Goal: Transaction & Acquisition: Purchase product/service

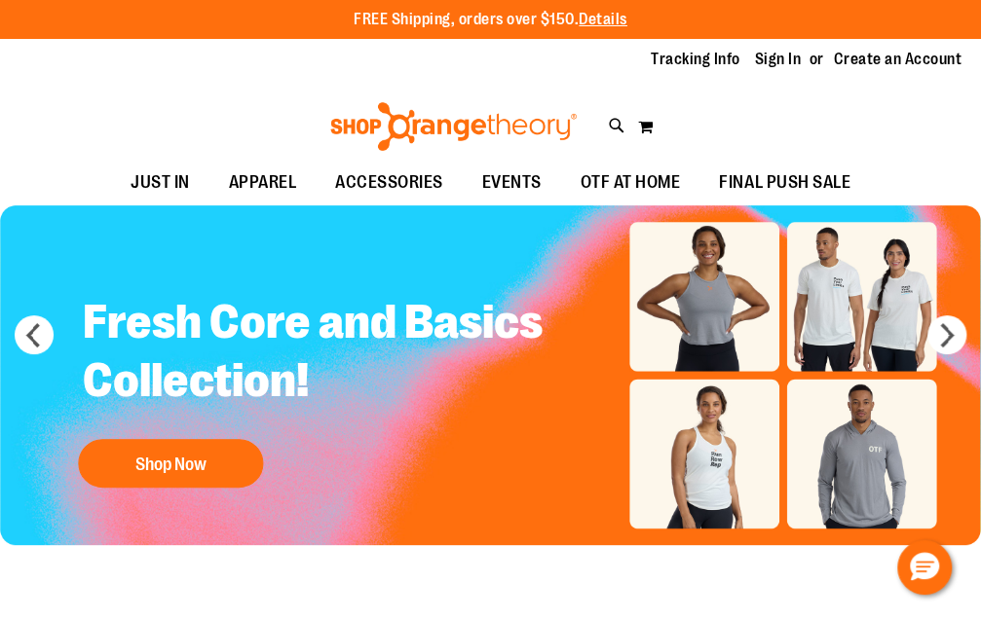
type input "**********"
click at [791, 64] on link "Sign In" at bounding box center [778, 59] width 47 height 21
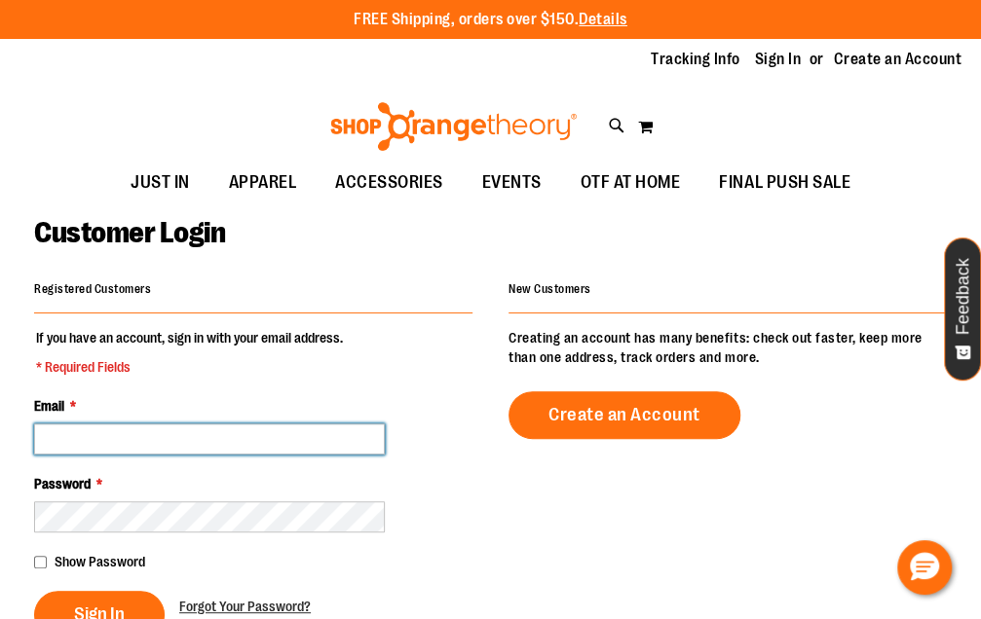
type input "**********"
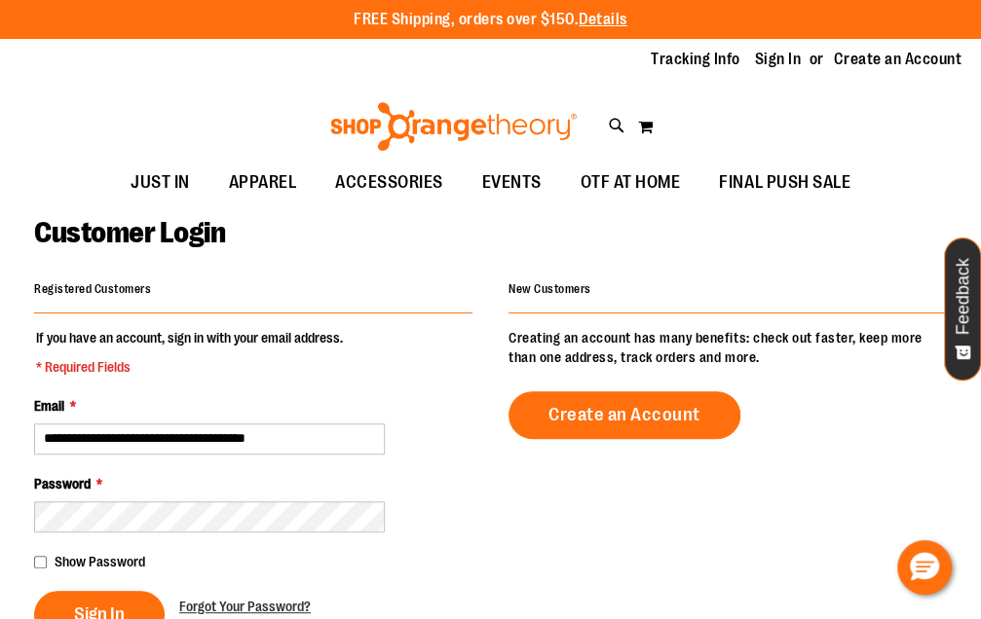
type input "**********"
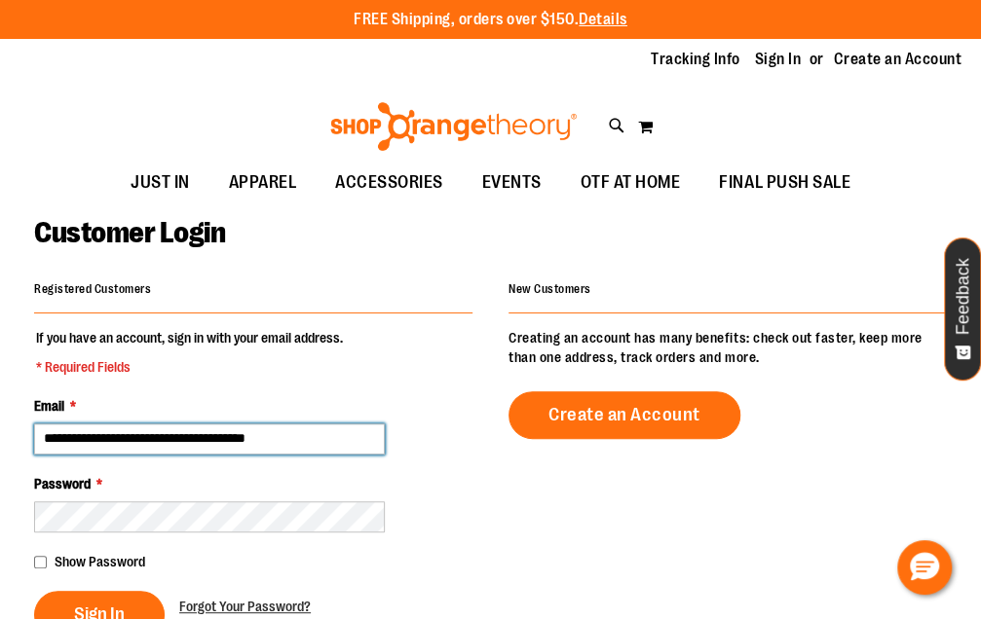
click at [159, 443] on input "**********" at bounding box center [209, 439] width 351 height 31
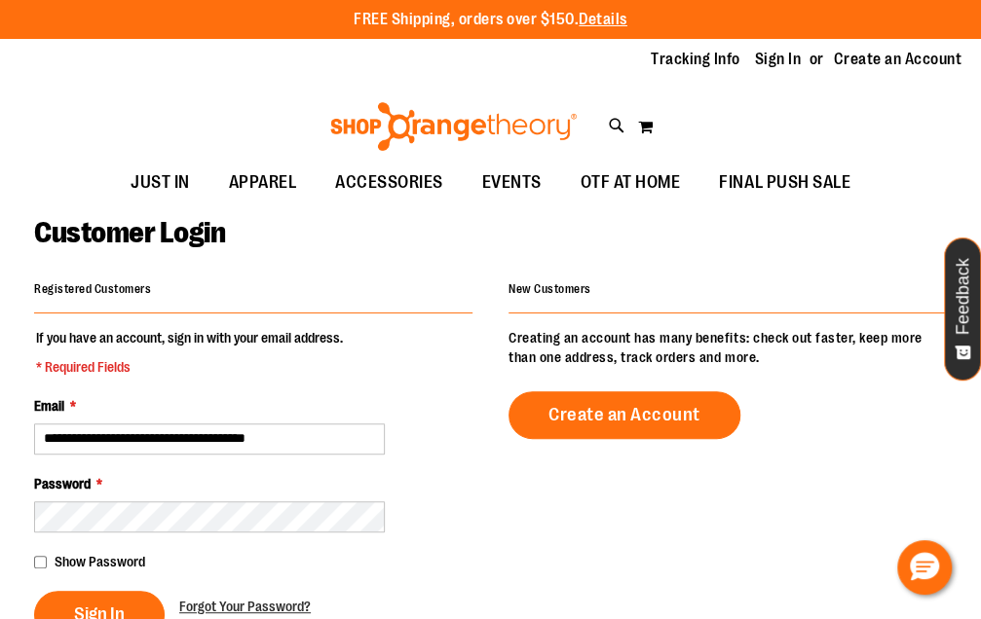
type input "**********"
click at [134, 599] on button "Sign In" at bounding box center [99, 615] width 130 height 48
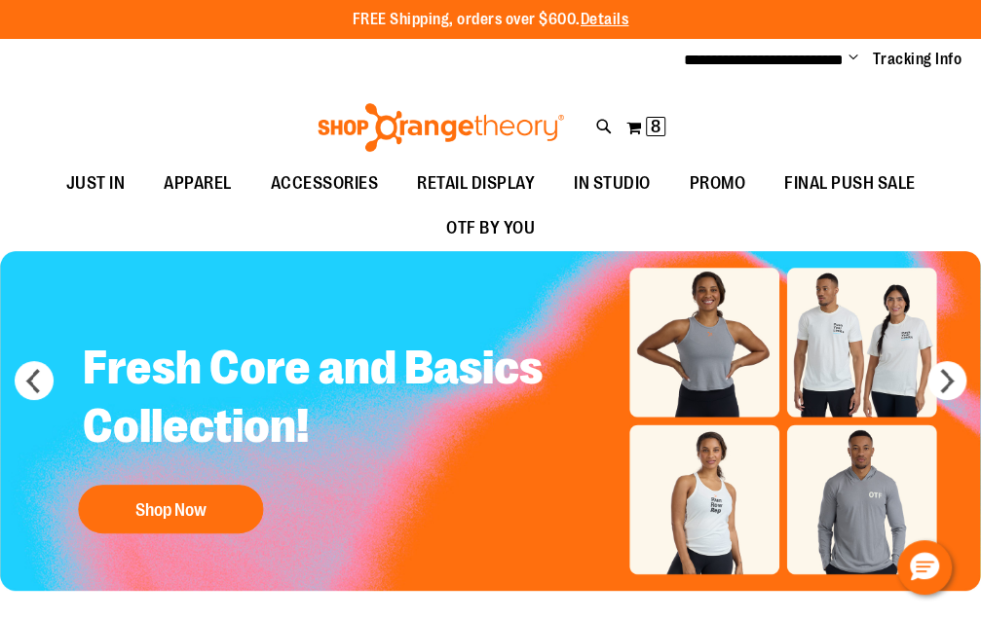
type input "**********"
click at [653, 125] on span "8" at bounding box center [656, 126] width 10 height 19
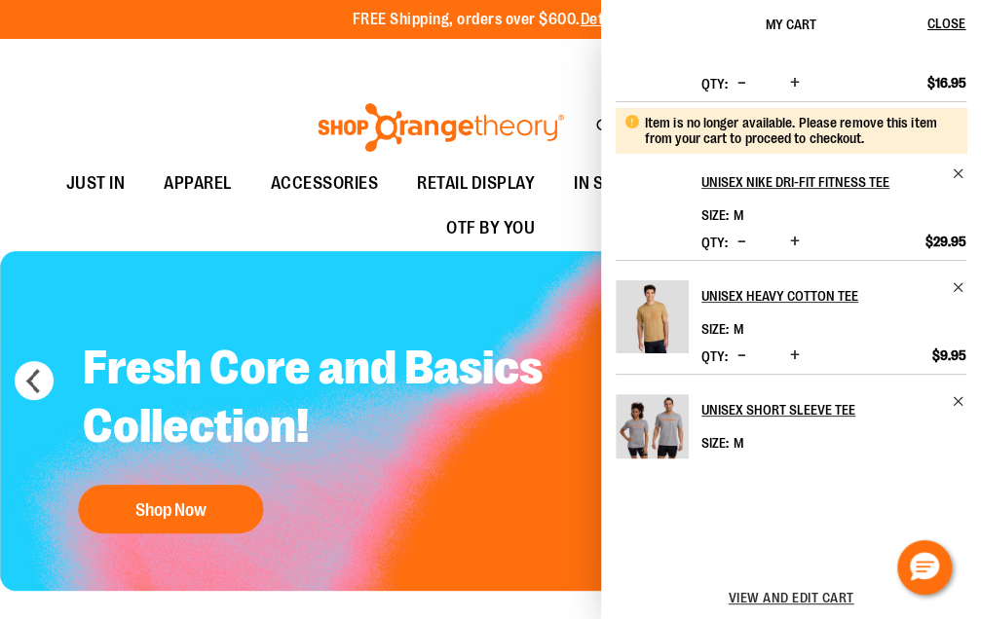
scroll to position [61, 0]
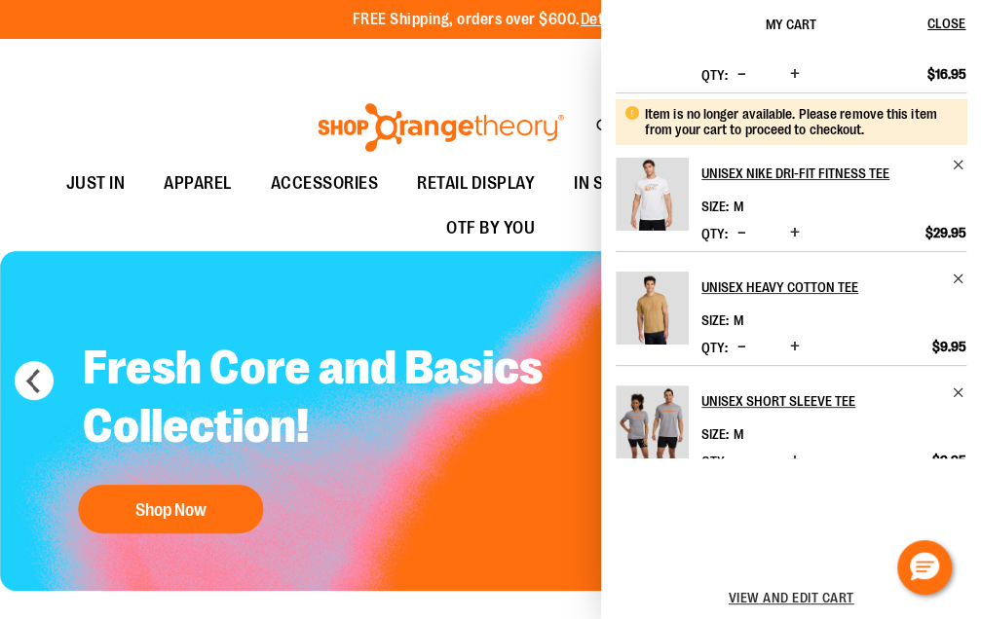
click at [738, 232] on span "Decrease product quantity" at bounding box center [741, 232] width 9 height 19
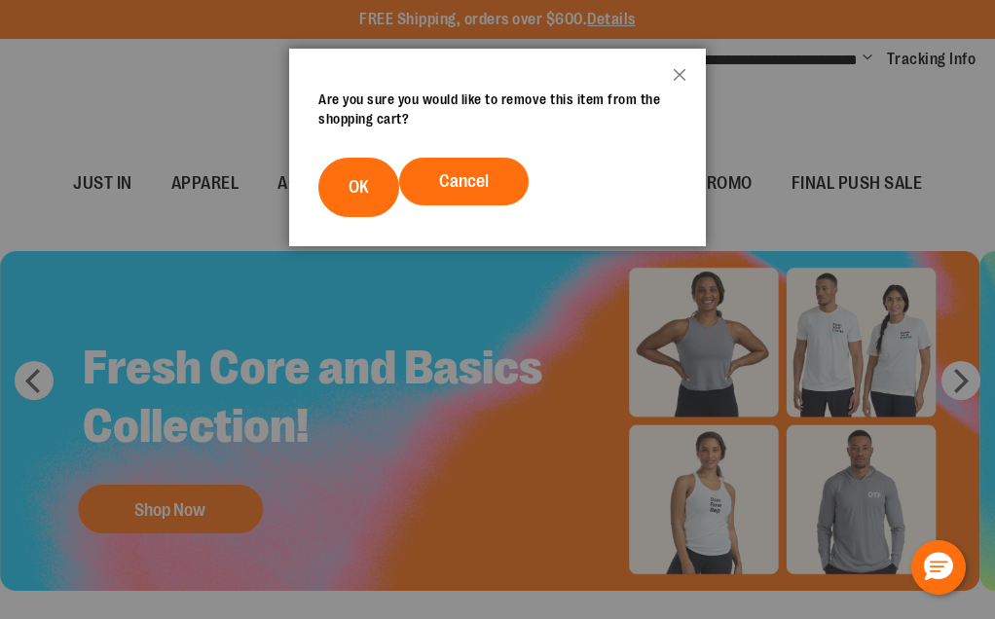
click at [343, 200] on button "OK" at bounding box center [358, 187] width 81 height 59
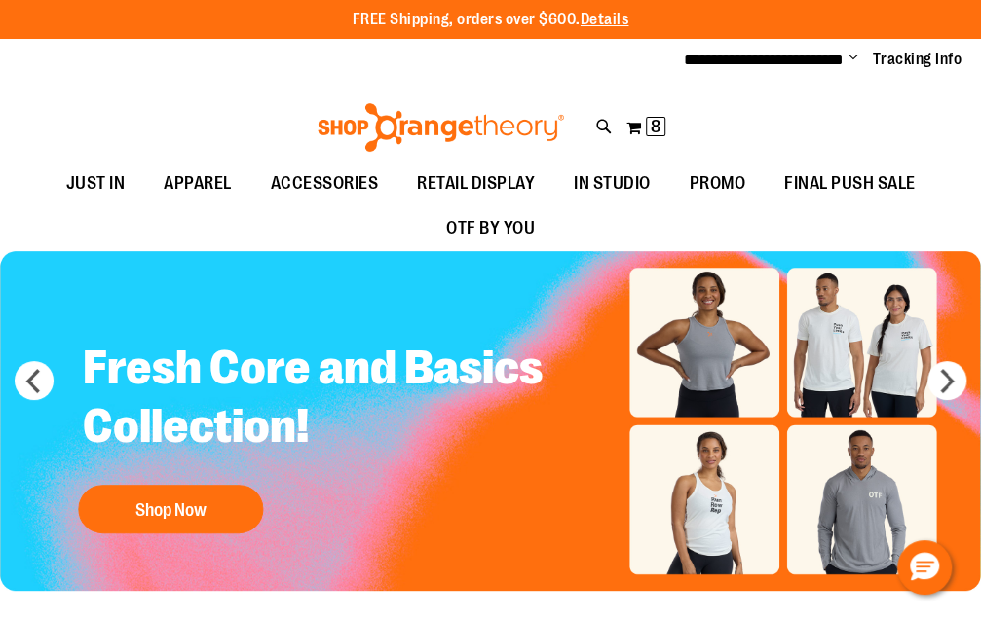
click at [644, 125] on button "My Cart 8 8 items" at bounding box center [645, 127] width 41 height 31
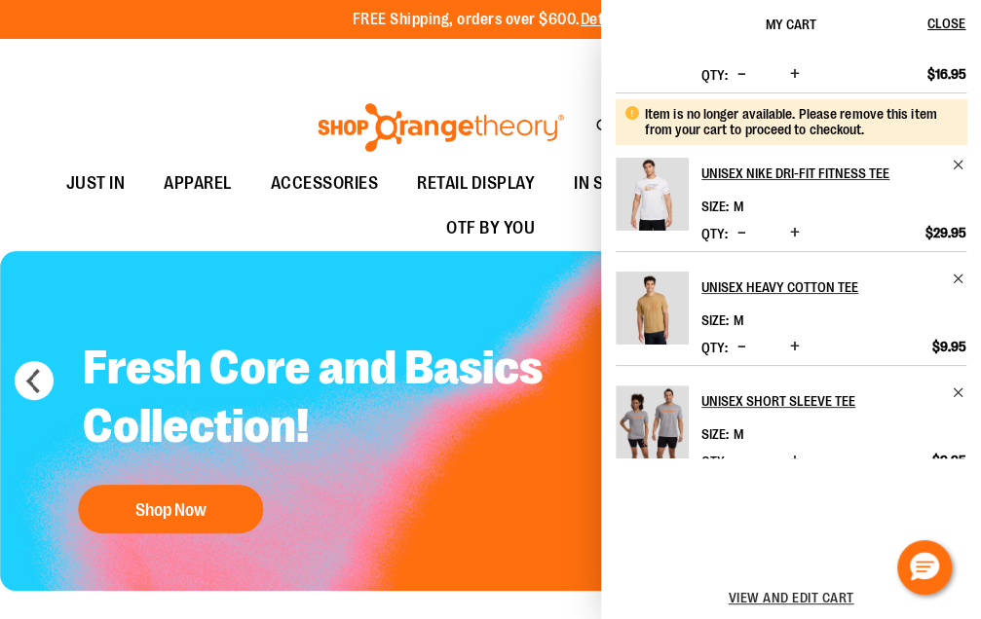
click at [953, 166] on span "Remove item" at bounding box center [958, 165] width 15 height 15
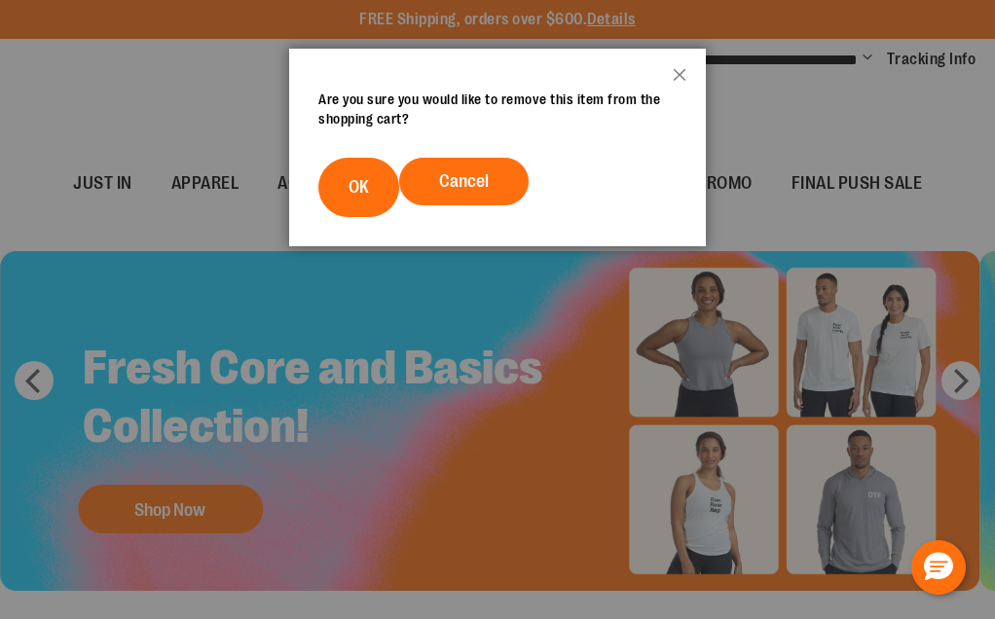
click at [350, 164] on button "OK" at bounding box center [358, 187] width 81 height 59
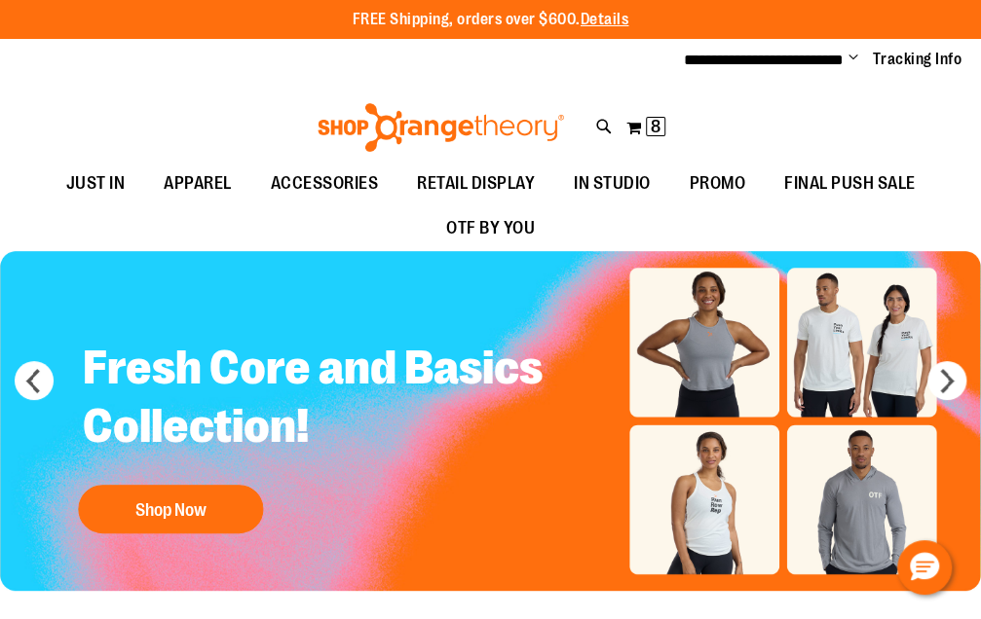
click at [639, 128] on button "My Cart 8 8 items" at bounding box center [645, 127] width 41 height 31
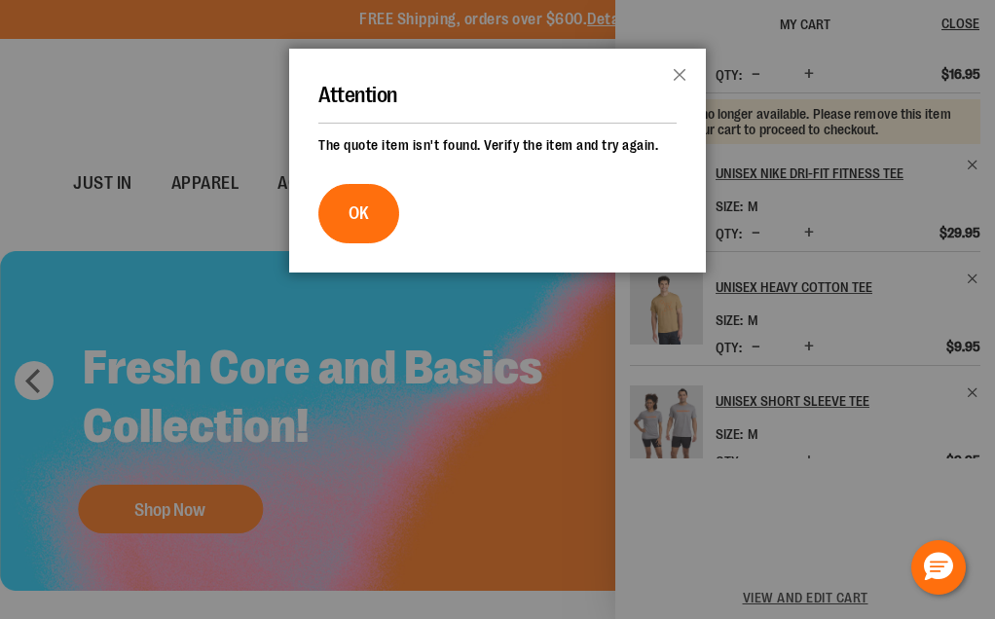
click at [368, 216] on span "OK" at bounding box center [359, 213] width 20 height 19
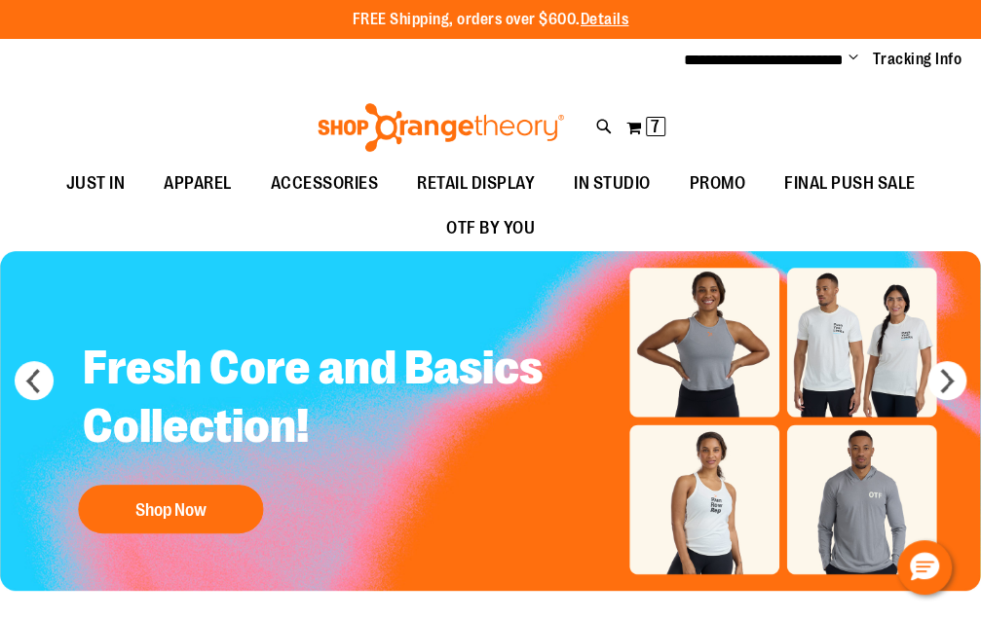
click at [646, 126] on span "7 7 items" at bounding box center [655, 126] width 19 height 19
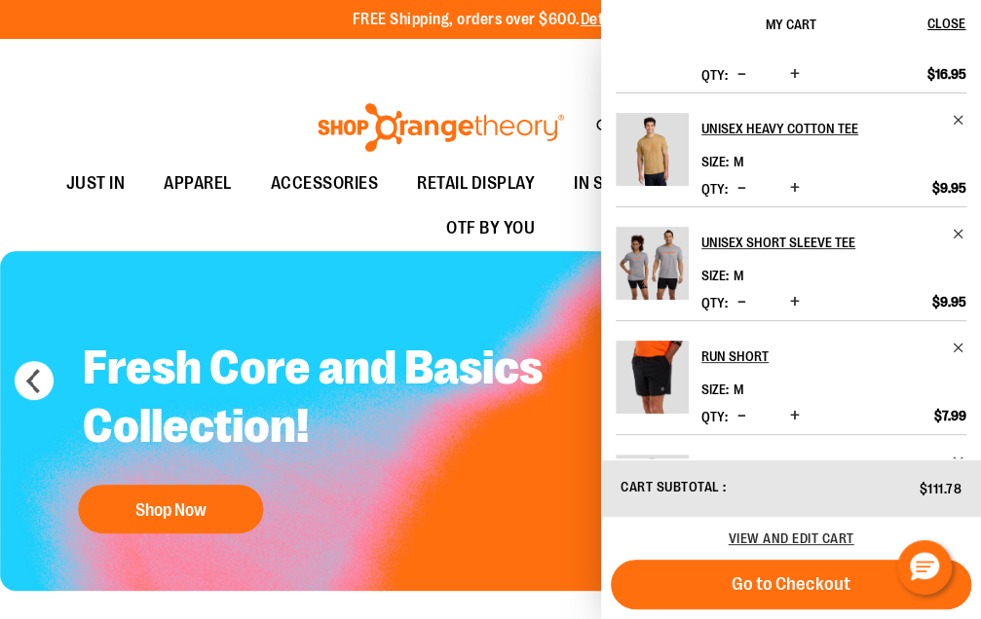
click at [951, 235] on span "Remove item" at bounding box center [958, 234] width 15 height 15
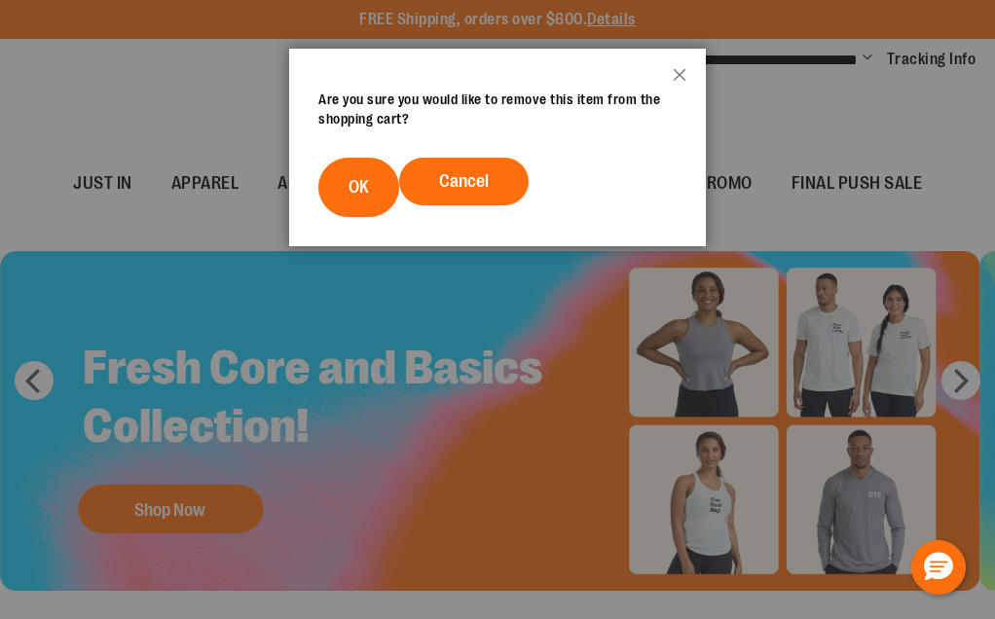
click at [378, 170] on button "OK" at bounding box center [358, 187] width 81 height 59
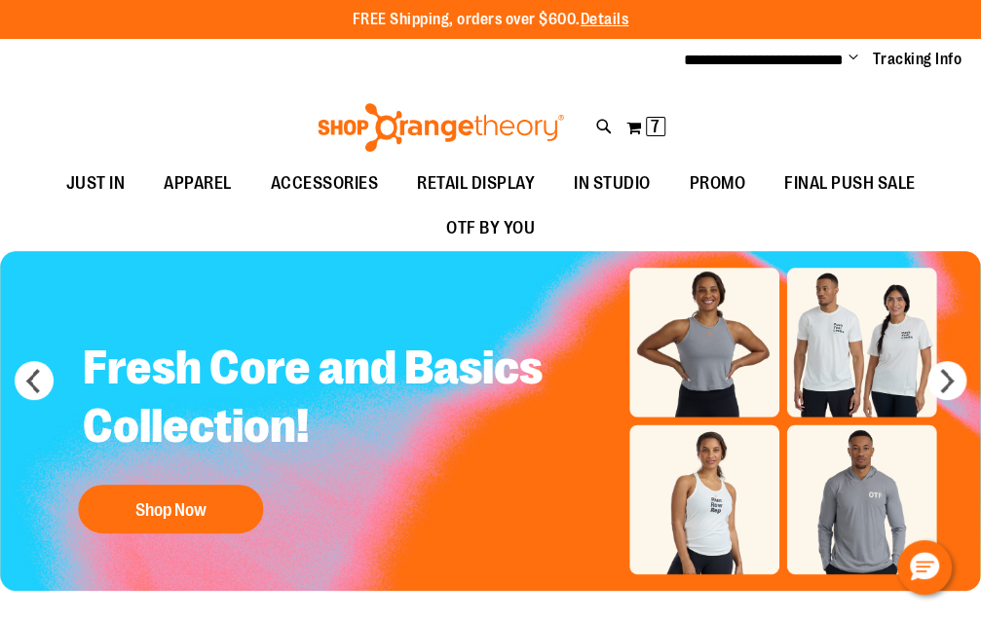
click at [630, 133] on button "My Cart 7 7 items" at bounding box center [645, 127] width 41 height 31
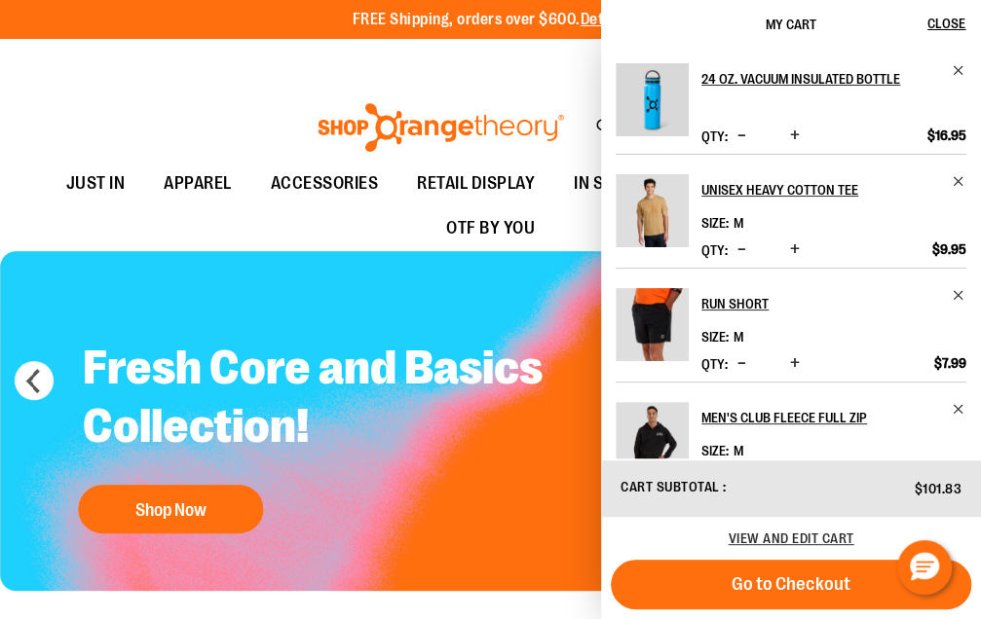
click at [956, 288] on span "Remove item" at bounding box center [958, 295] width 15 height 15
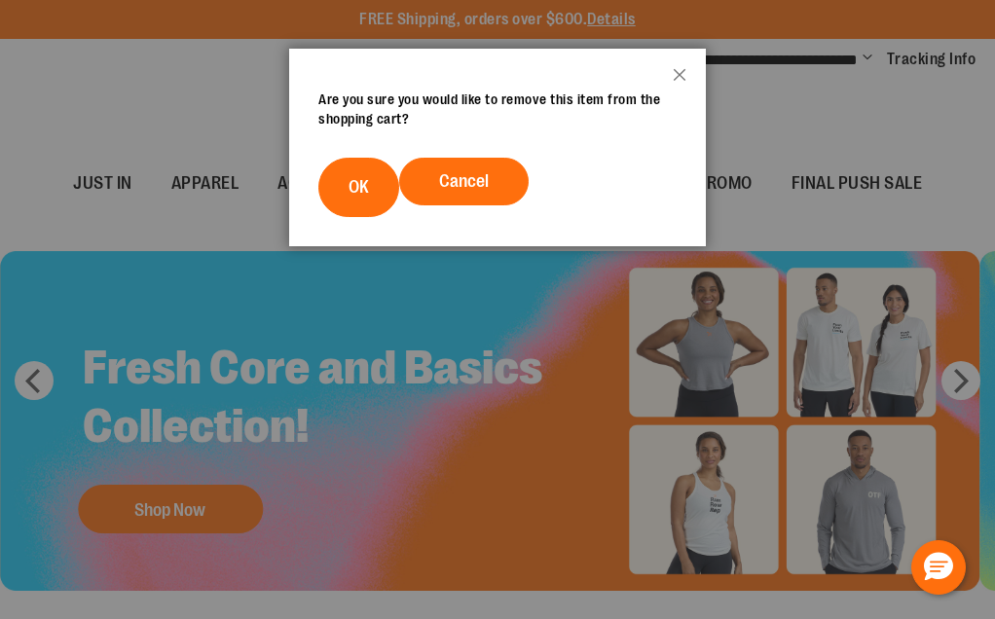
click at [349, 184] on span "OK" at bounding box center [359, 186] width 20 height 19
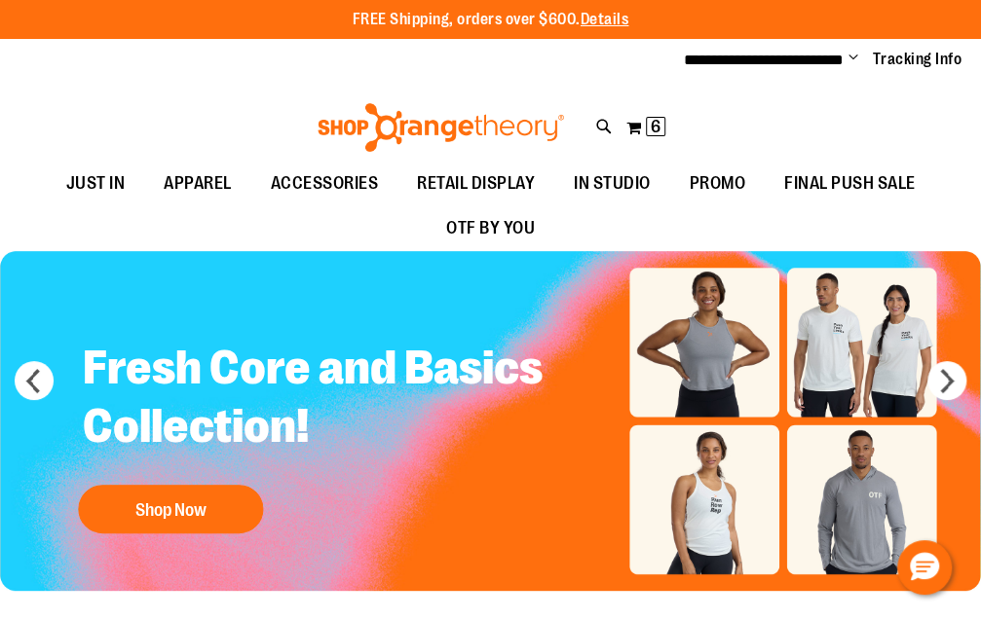
click at [639, 119] on button "My Cart 6 6 items" at bounding box center [645, 127] width 41 height 31
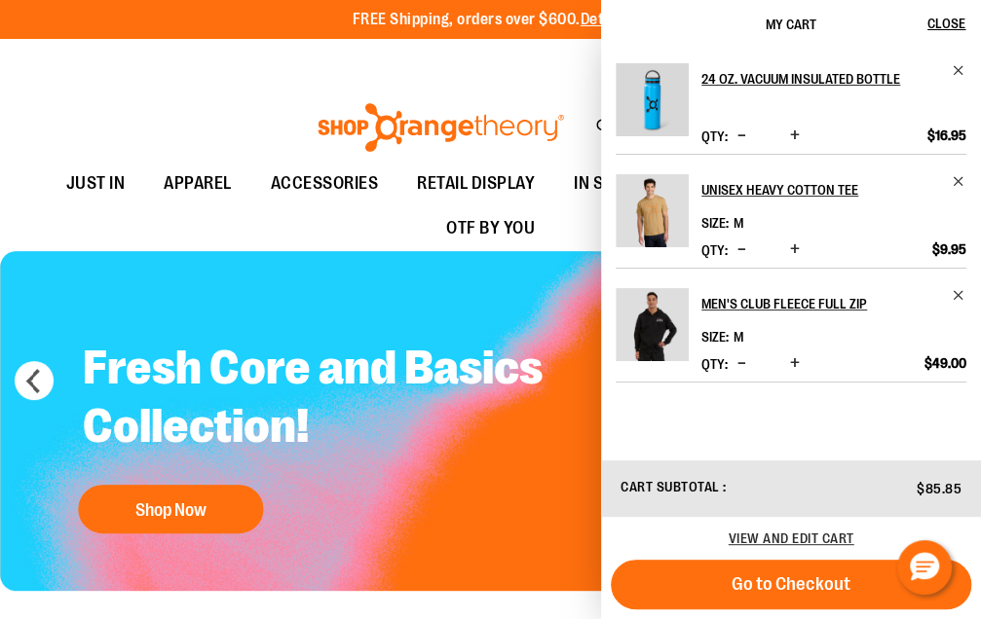
click at [958, 294] on span "Remove item" at bounding box center [958, 295] width 15 height 15
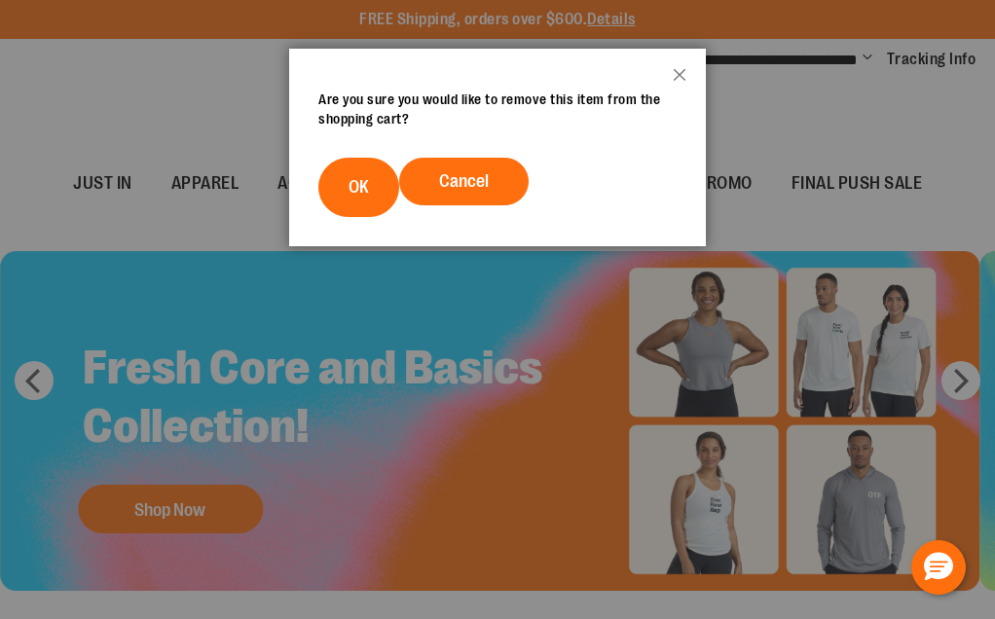
click at [363, 159] on button "OK" at bounding box center [358, 187] width 81 height 59
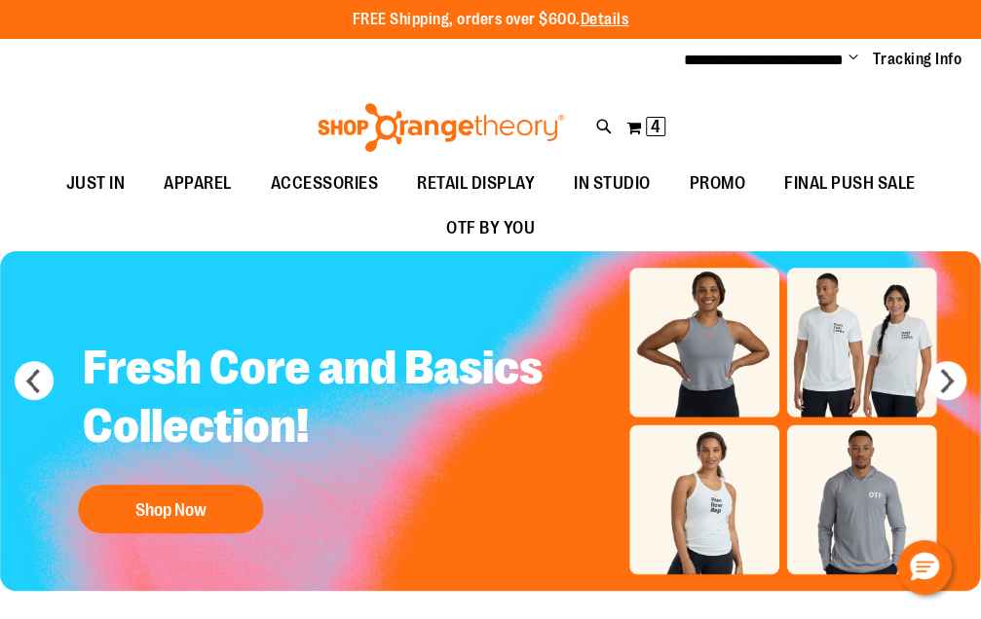
click at [638, 130] on button "My Cart 4 4 items" at bounding box center [645, 127] width 41 height 31
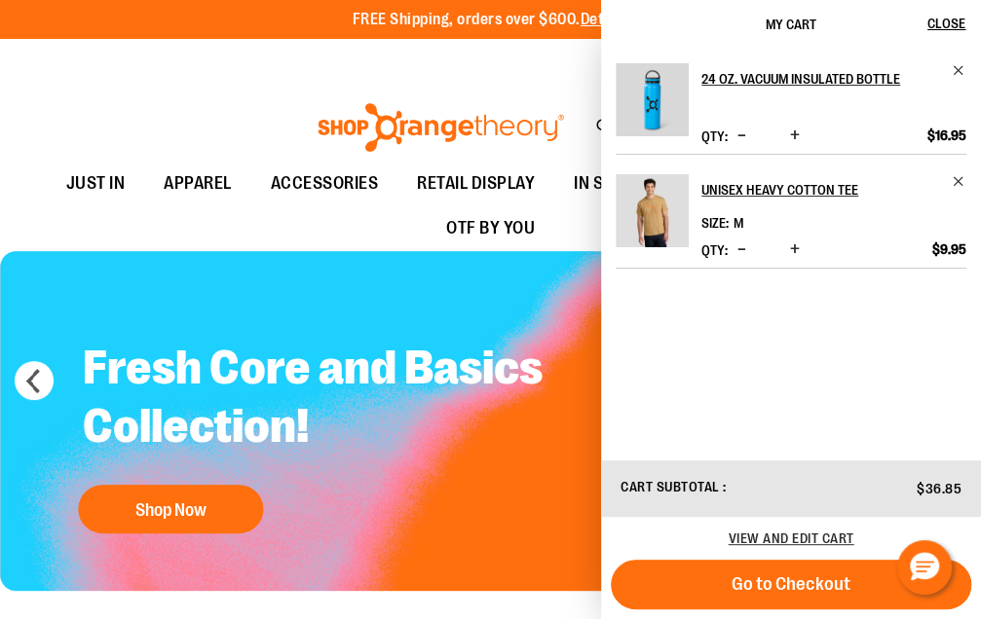
click at [957, 188] on span "Remove item" at bounding box center [958, 181] width 15 height 15
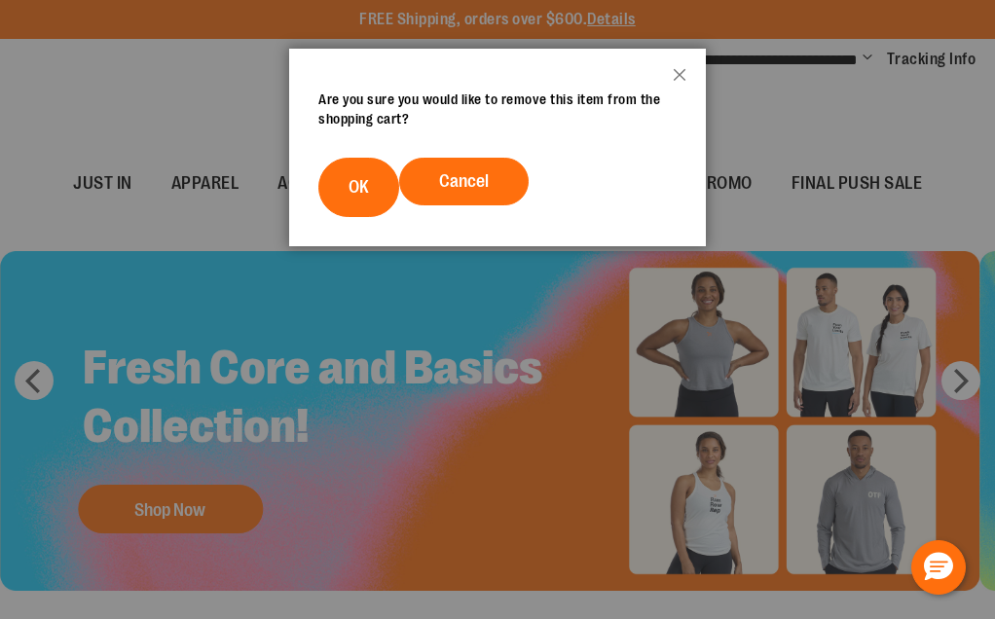
click at [356, 175] on button "OK" at bounding box center [358, 187] width 81 height 59
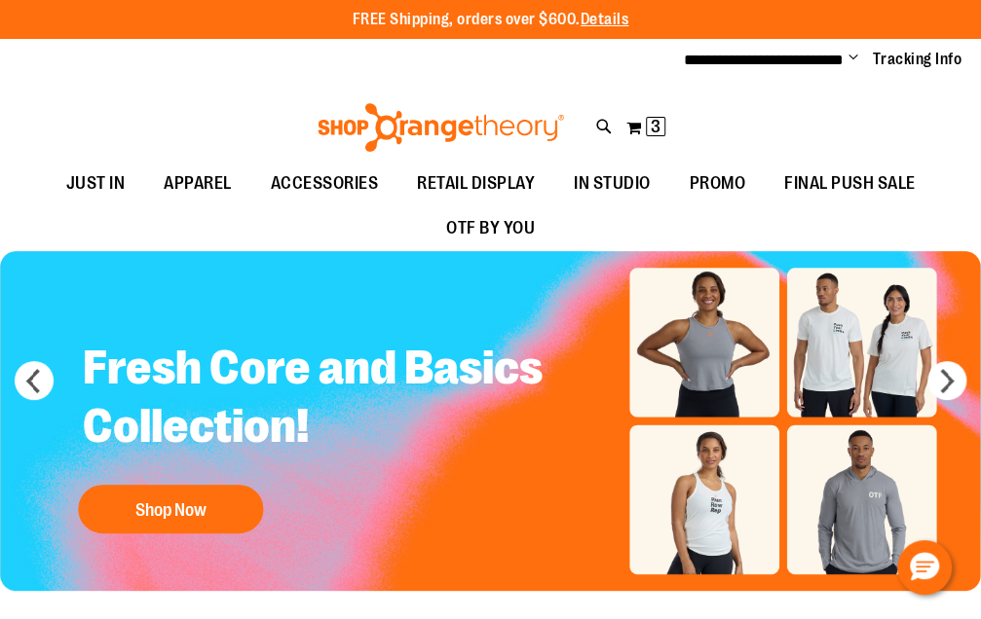
click at [639, 124] on button "My Cart 3 3 items" at bounding box center [645, 127] width 41 height 31
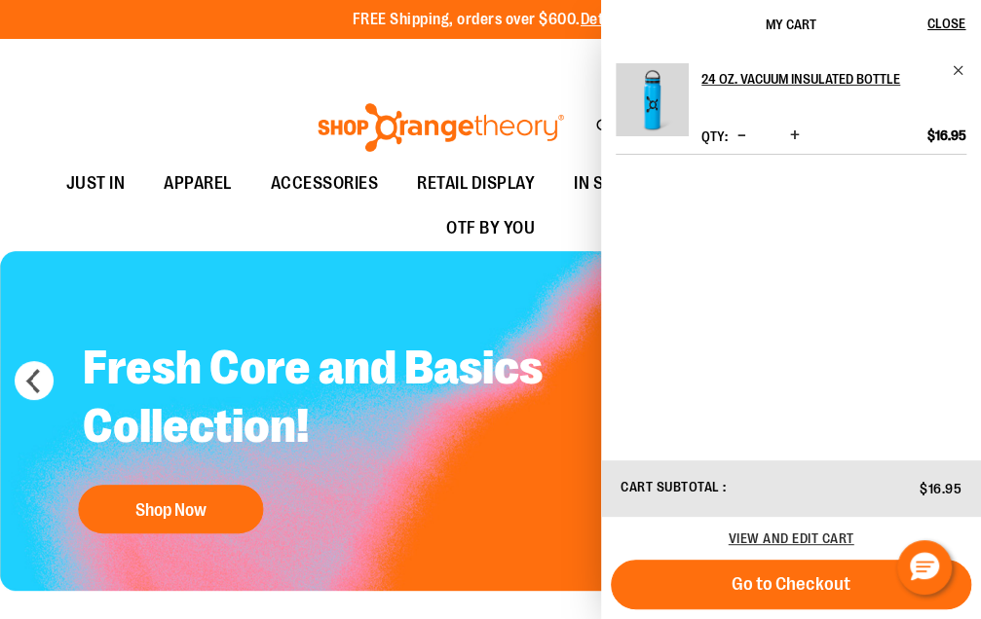
click at [948, 65] on link "24 oz. Vacuum Insulated Bottle" at bounding box center [833, 78] width 265 height 31
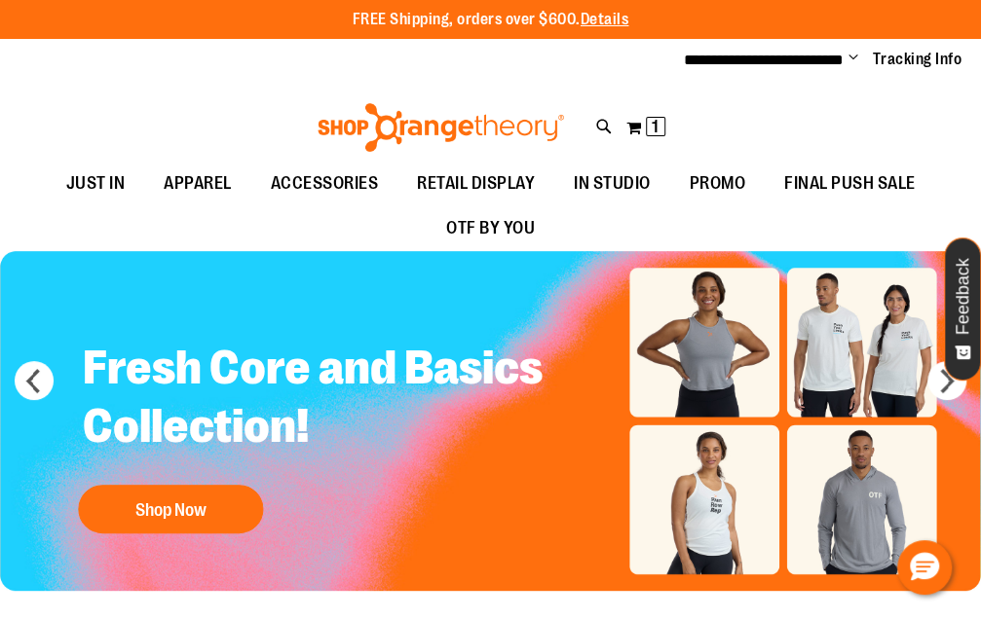
type input "**********"
click at [646, 119] on span "1 1 items" at bounding box center [655, 126] width 19 height 19
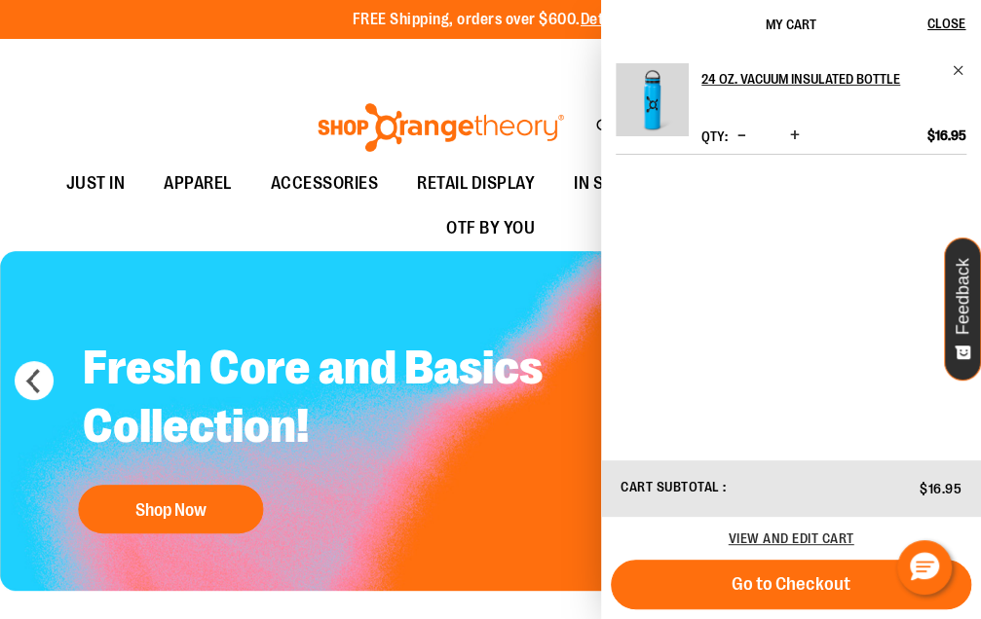
click at [960, 67] on span "Remove item" at bounding box center [958, 70] width 15 height 15
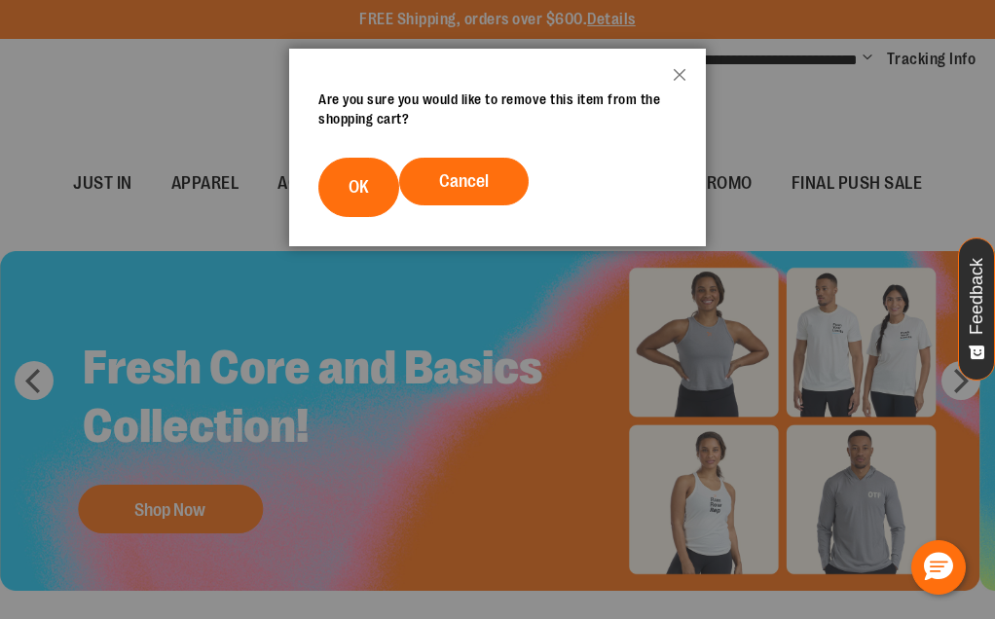
click at [356, 175] on button "OK" at bounding box center [358, 187] width 81 height 59
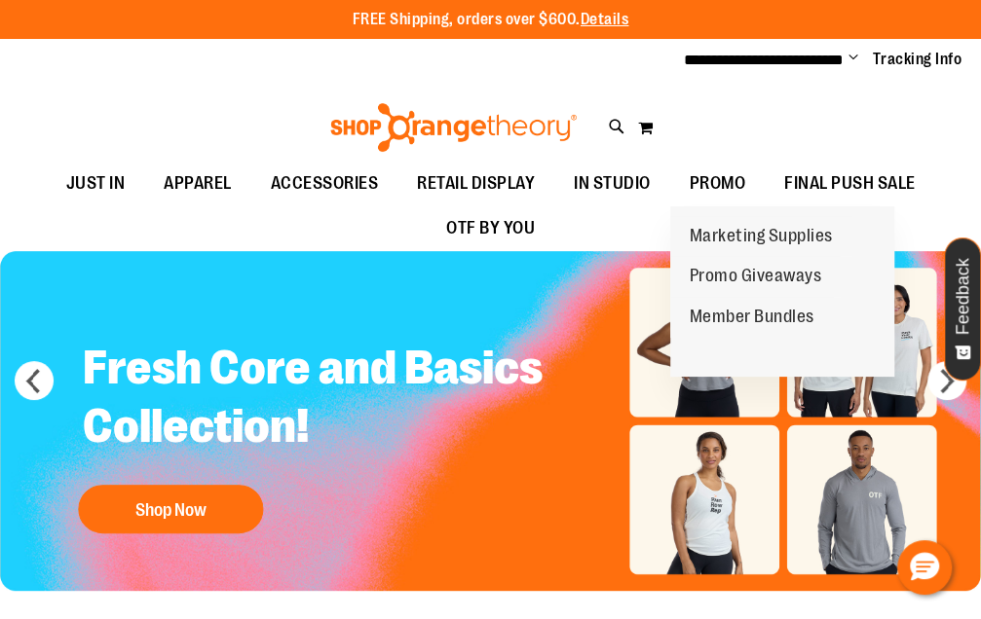
click at [715, 195] on span "PROMO" at bounding box center [717, 184] width 56 height 44
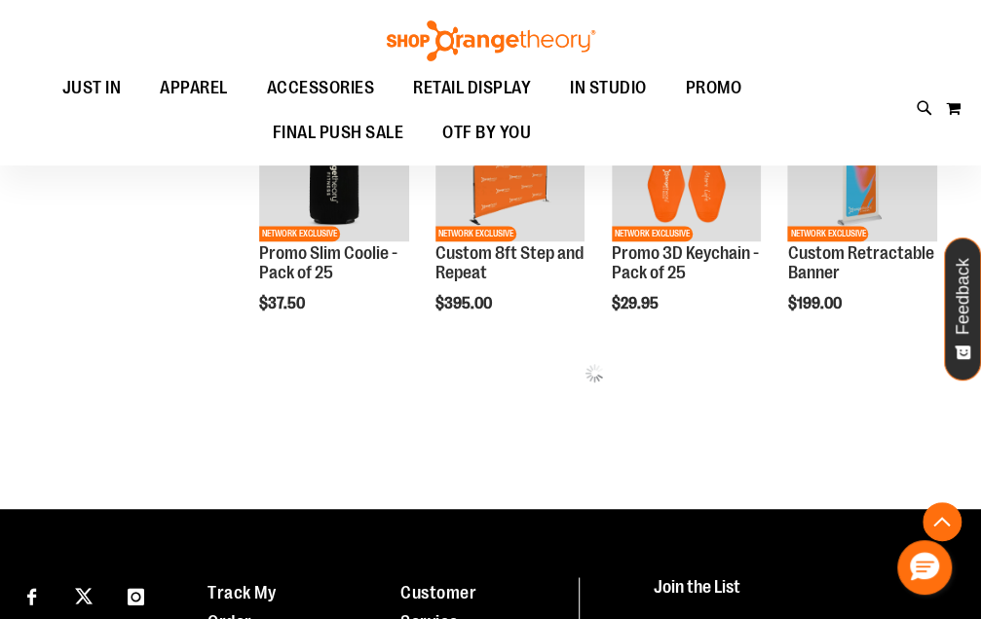
scroll to position [900, 0]
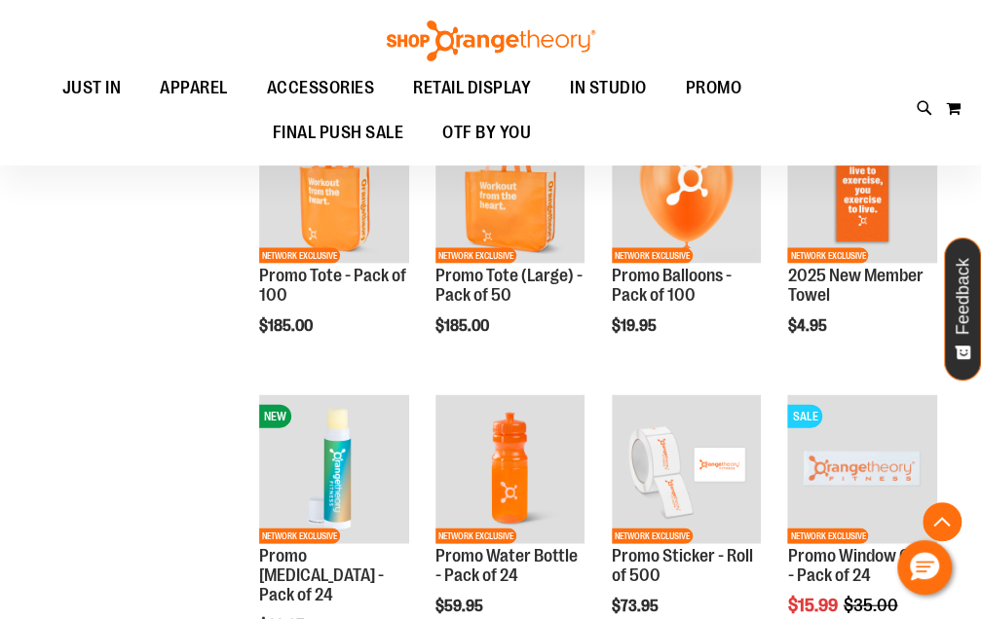
scroll to position [1439, 0]
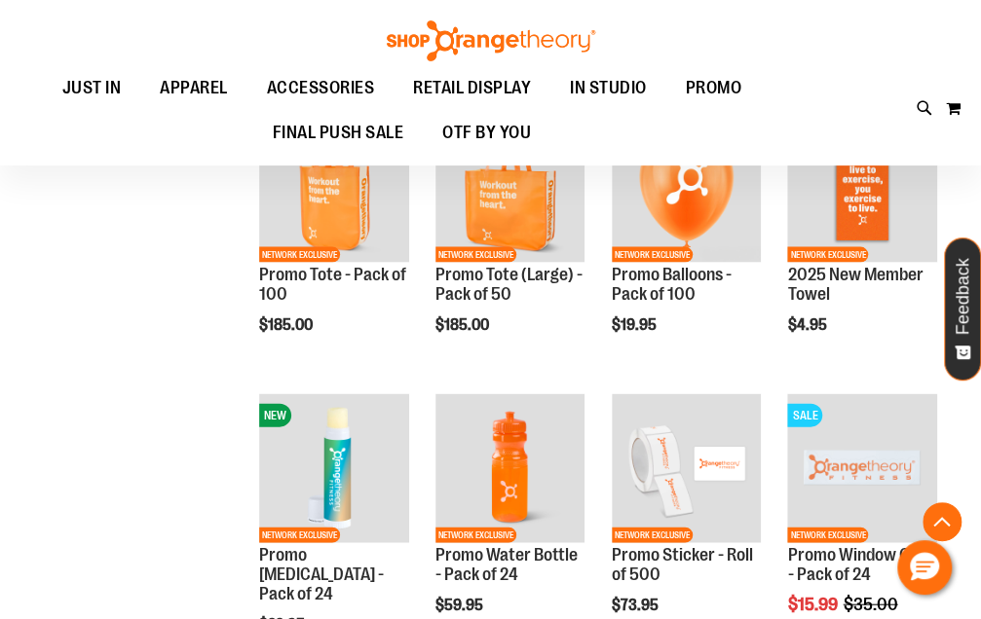
type input "**********"
click at [303, 386] on span "Add to Cart" at bounding box center [260, 396] width 86 height 21
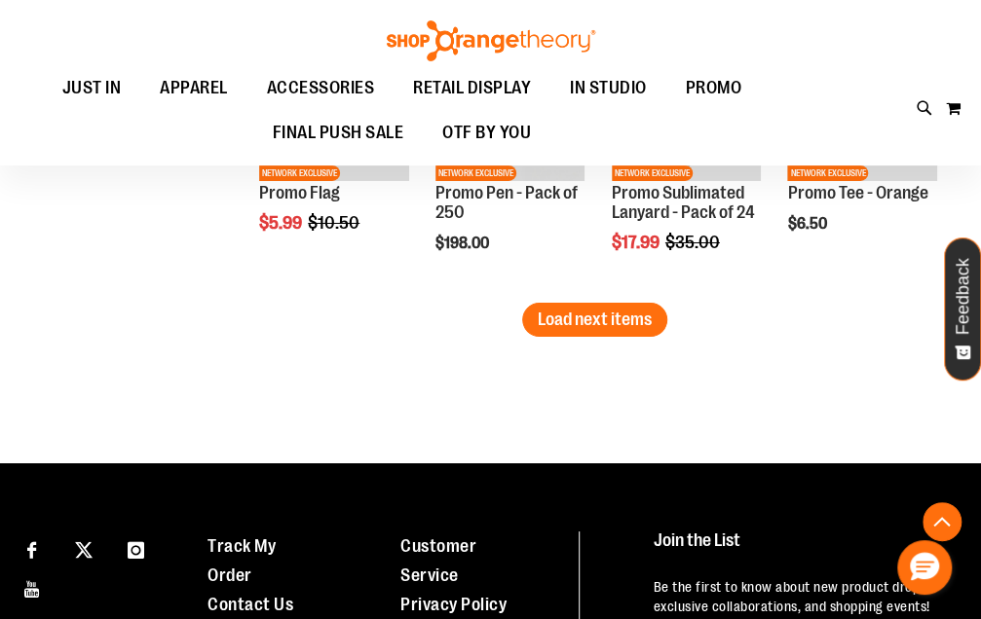
scroll to position [2661, 0]
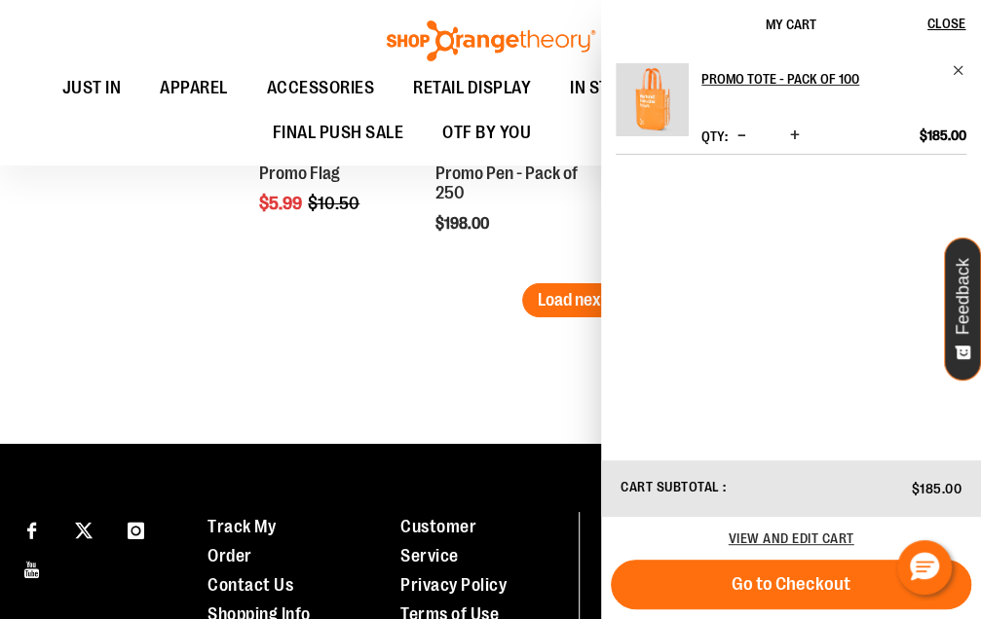
click at [557, 305] on span "Load next items" at bounding box center [595, 299] width 114 height 19
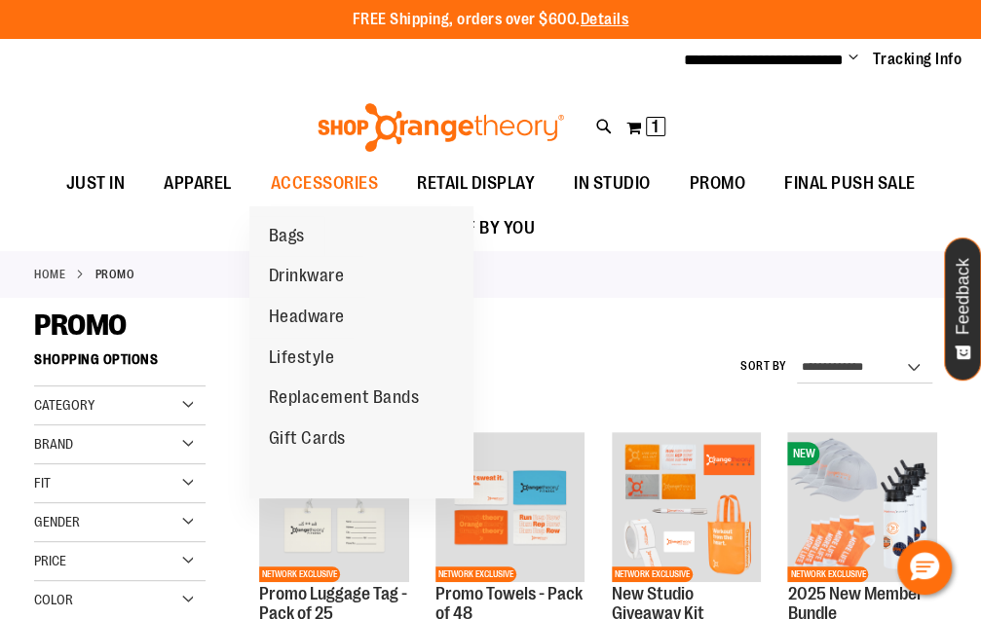
click at [316, 276] on span "Drinkware" at bounding box center [307, 278] width 76 height 24
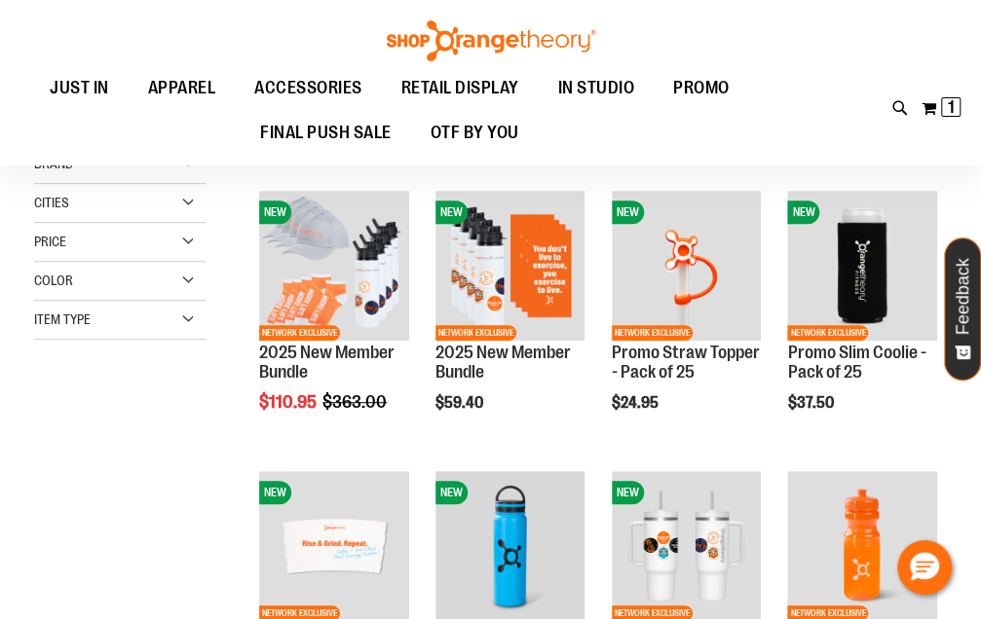
scroll to position [238, 0]
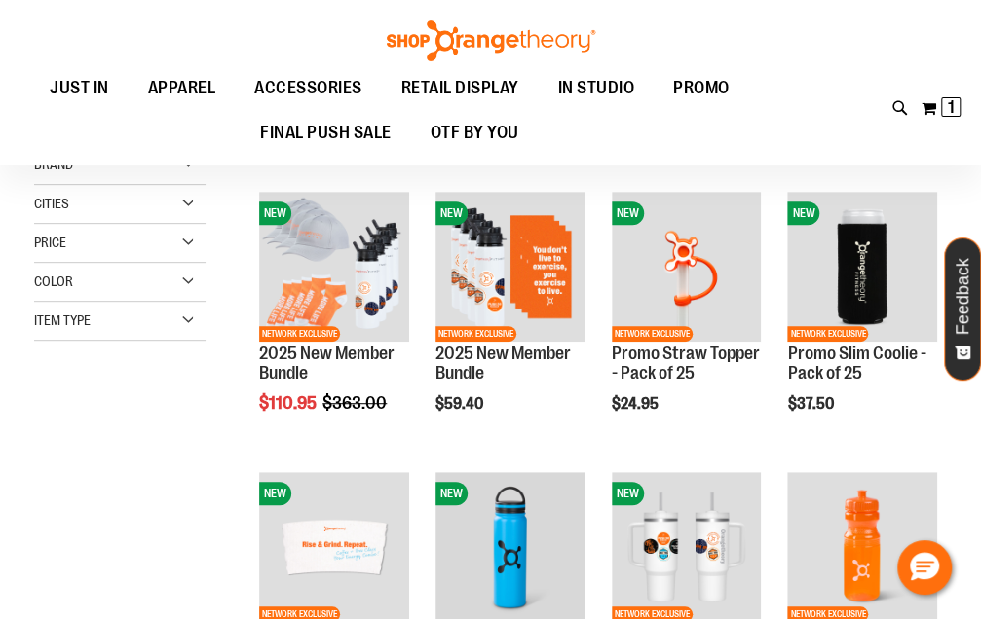
type input "**********"
drag, startPoint x: 686, startPoint y: 116, endPoint x: 625, endPoint y: 157, distance: 72.9
click at [625, 157] on div "Toggle Nav Search Popular Suggestions Advanced Search" at bounding box center [490, 83] width 981 height 166
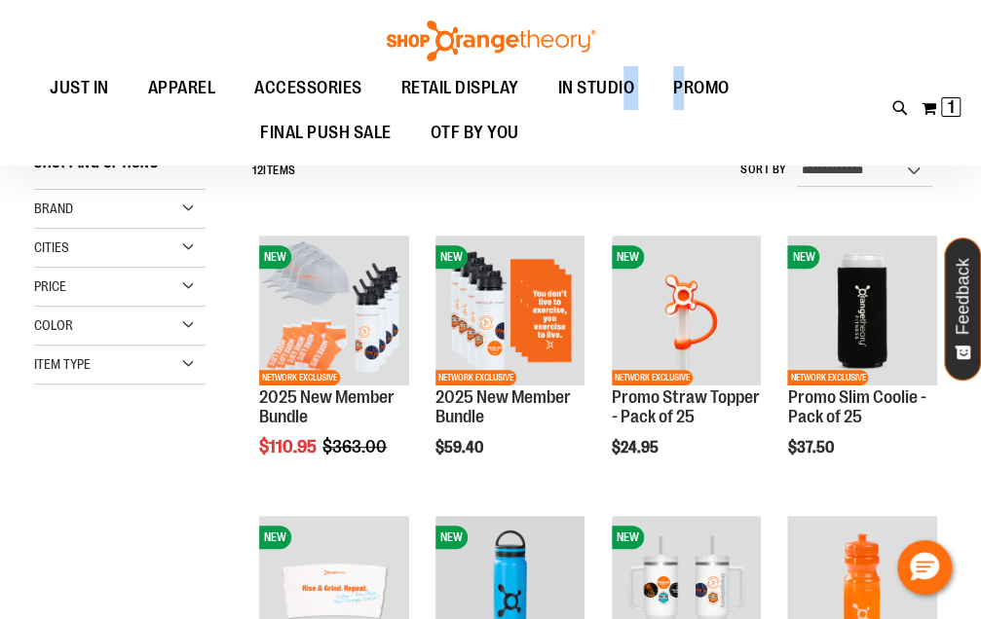
scroll to position [173, 0]
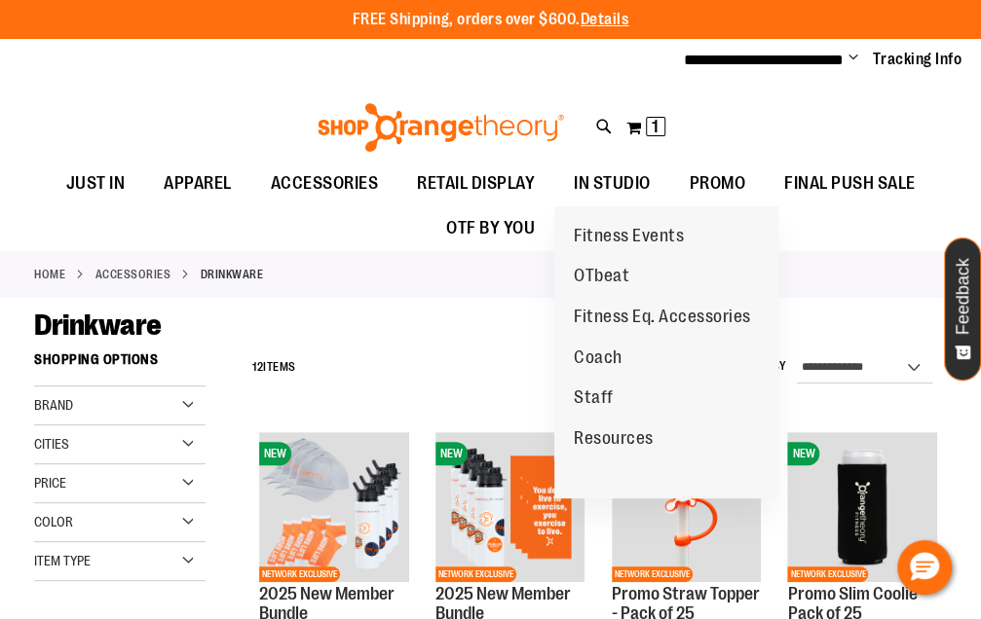
click at [629, 176] on span "IN STUDIO" at bounding box center [612, 184] width 77 height 44
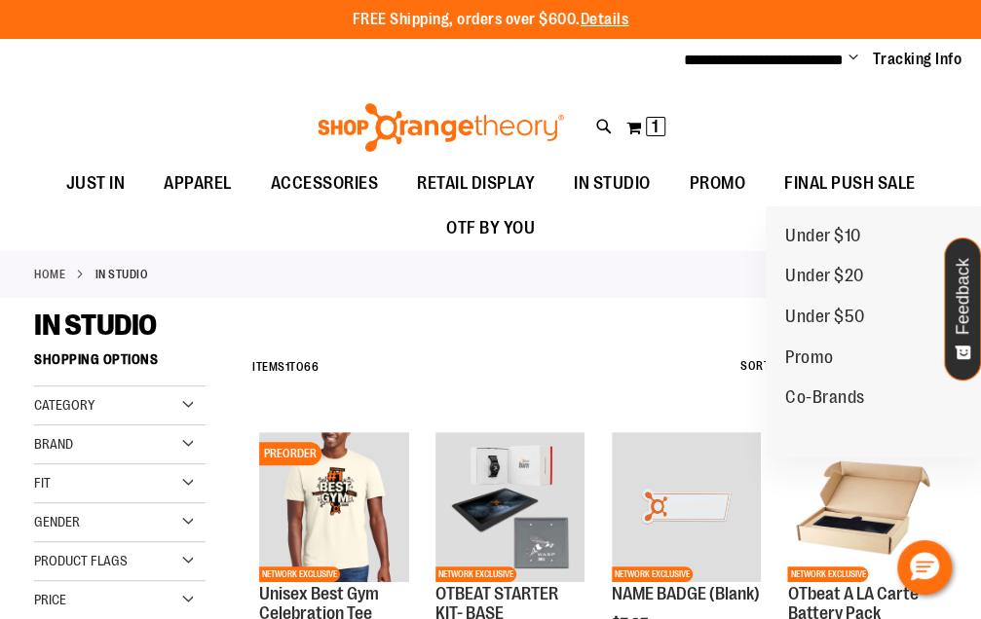
type input "**********"
click at [839, 174] on span "FINAL PUSH SALE" at bounding box center [849, 184] width 131 height 44
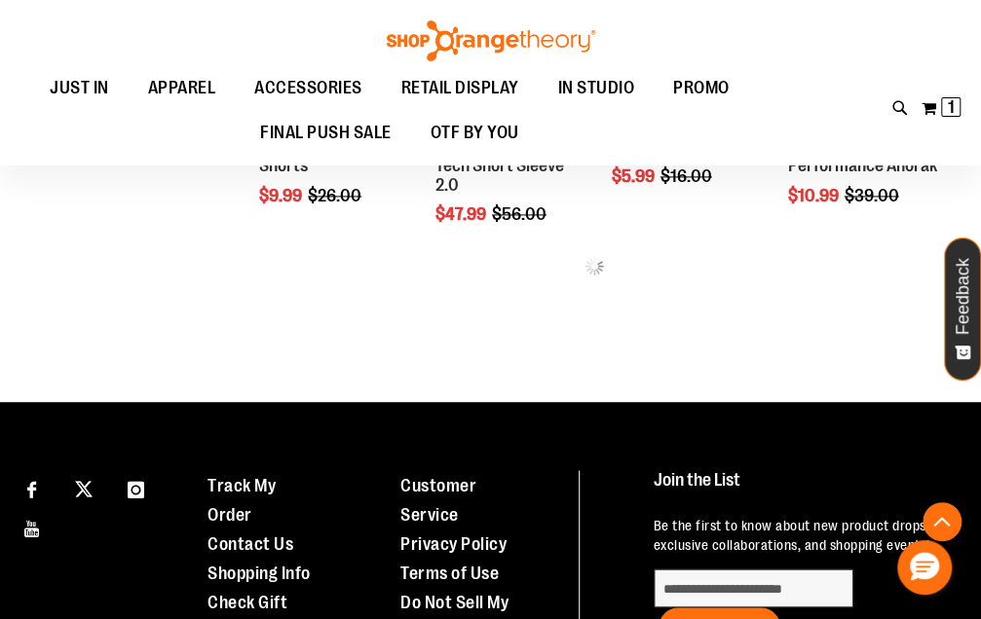
scroll to position [1007, 0]
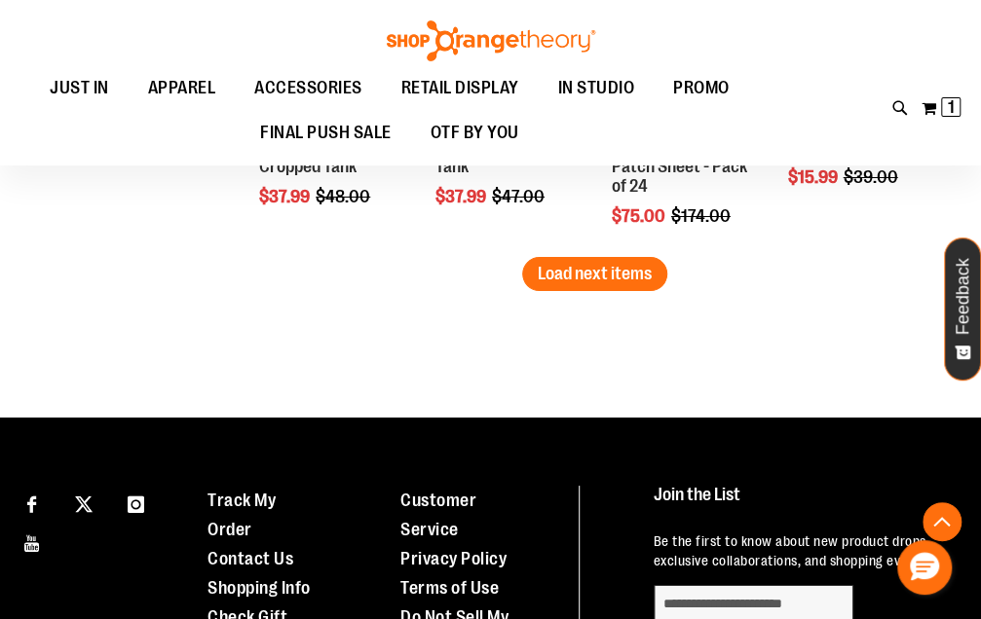
scroll to position [2689, 0]
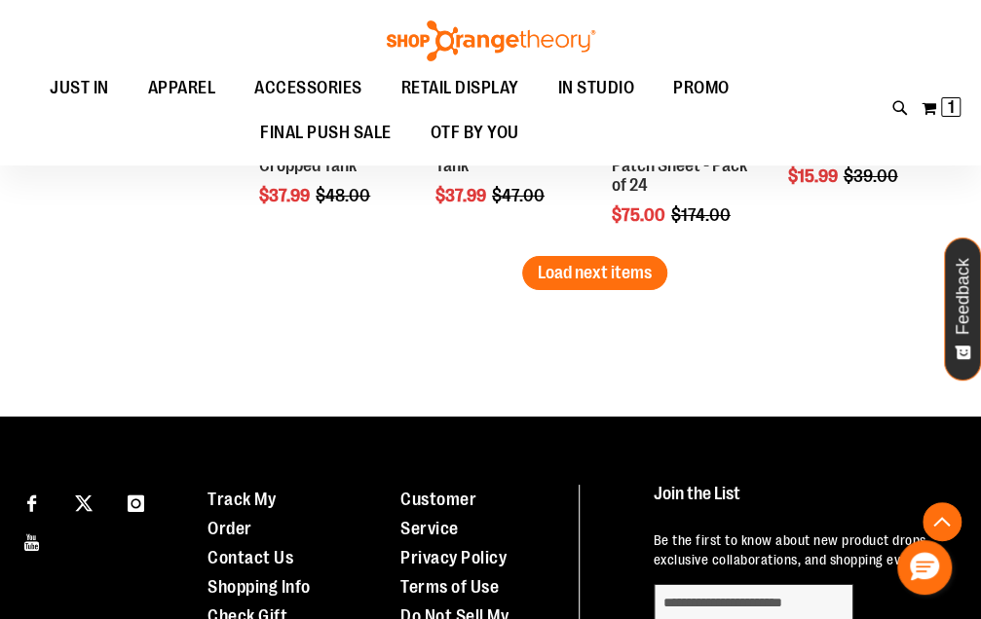
type input "**********"
click at [561, 279] on span "Load next items" at bounding box center [595, 272] width 114 height 19
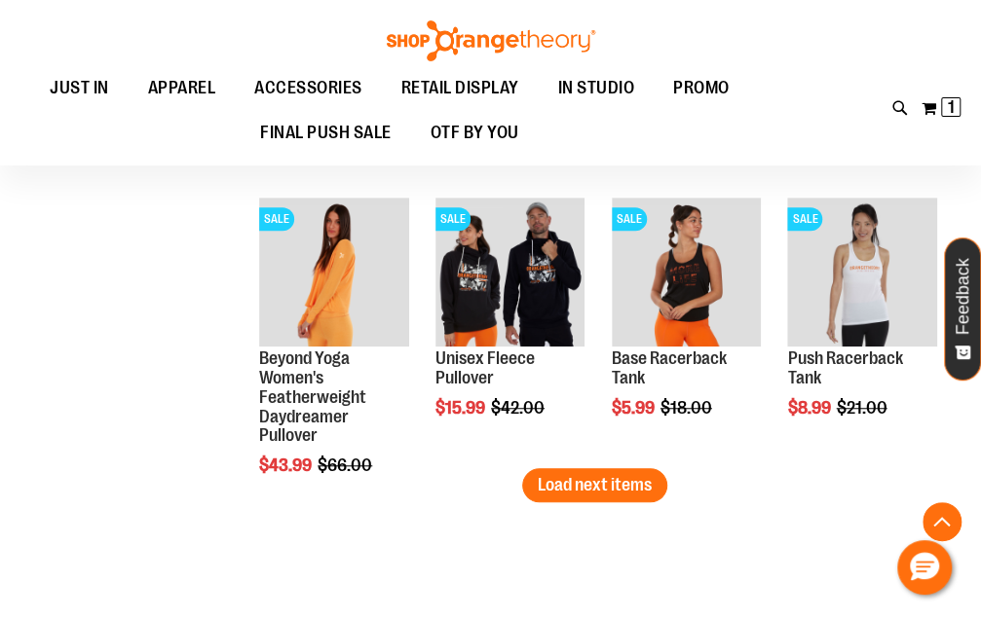
scroll to position [3316, 0]
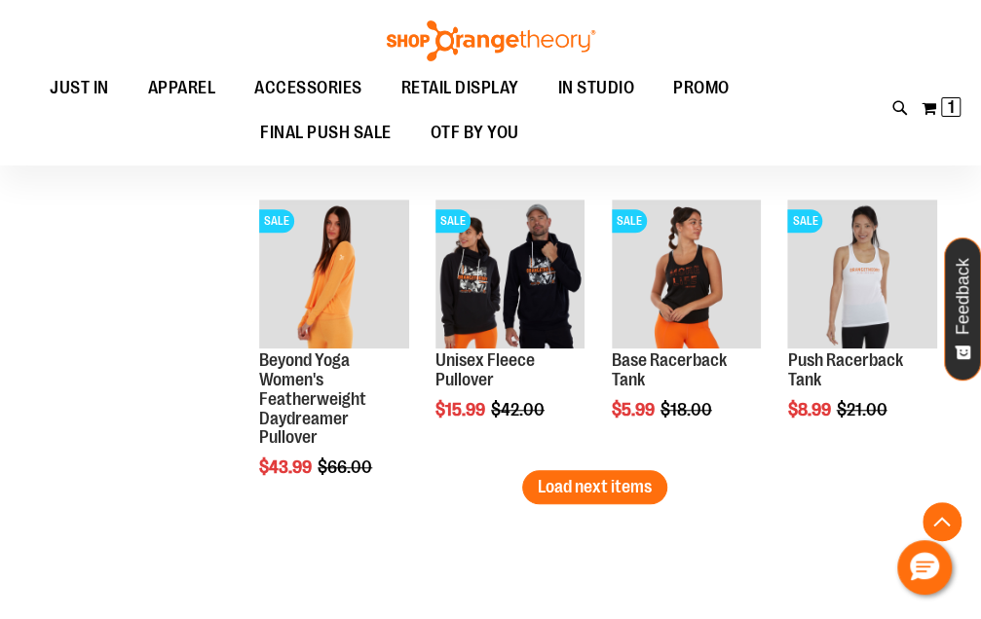
click at [555, 489] on span "Load next items" at bounding box center [595, 486] width 114 height 19
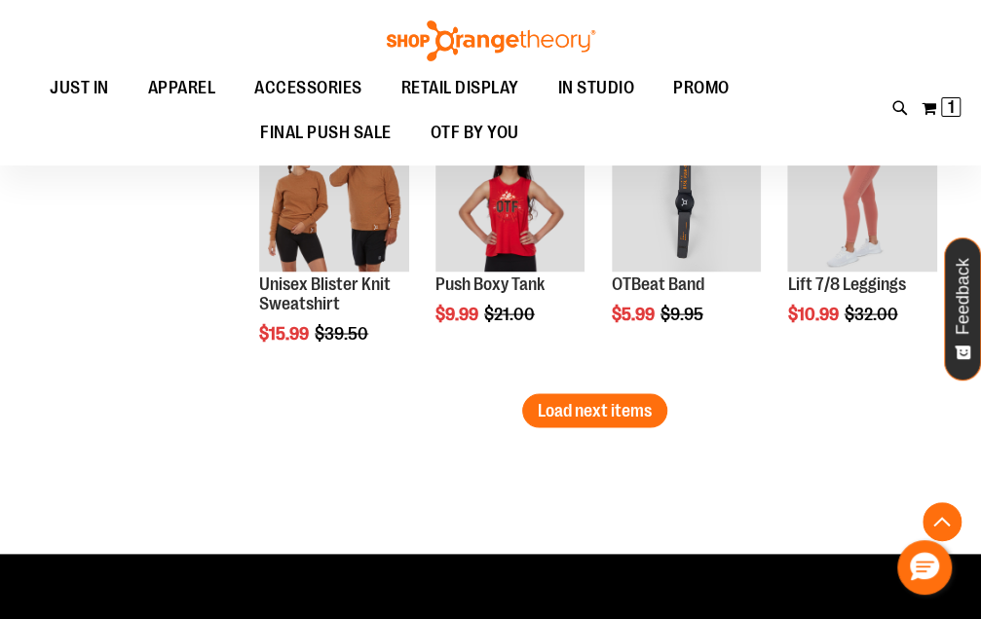
scroll to position [4236, 0]
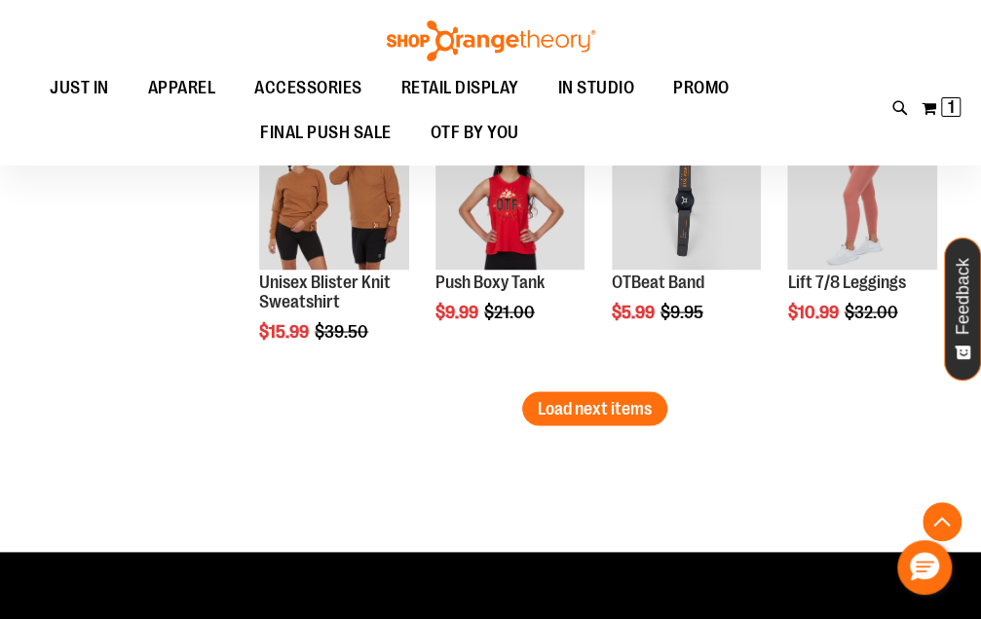
click at [571, 411] on span "Load next items" at bounding box center [595, 407] width 114 height 19
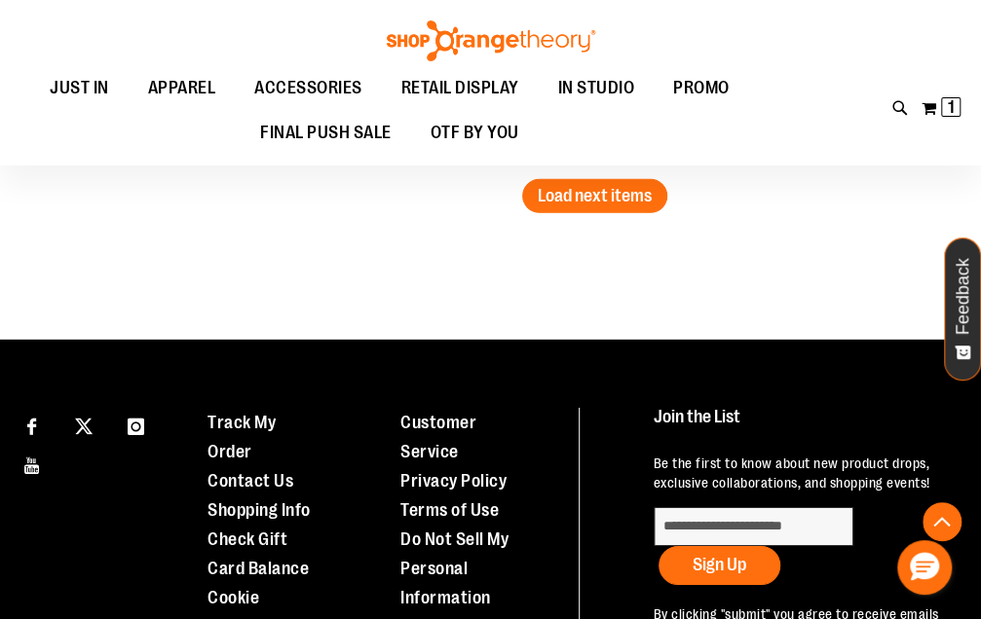
scroll to position [5296, 0]
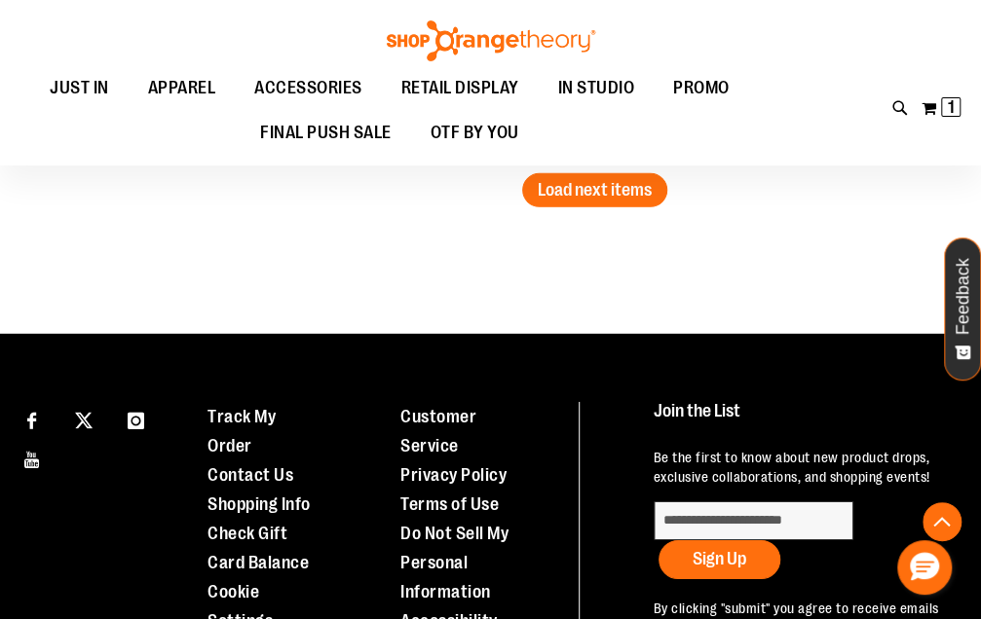
click at [615, 191] on span "Load next items" at bounding box center [595, 189] width 114 height 19
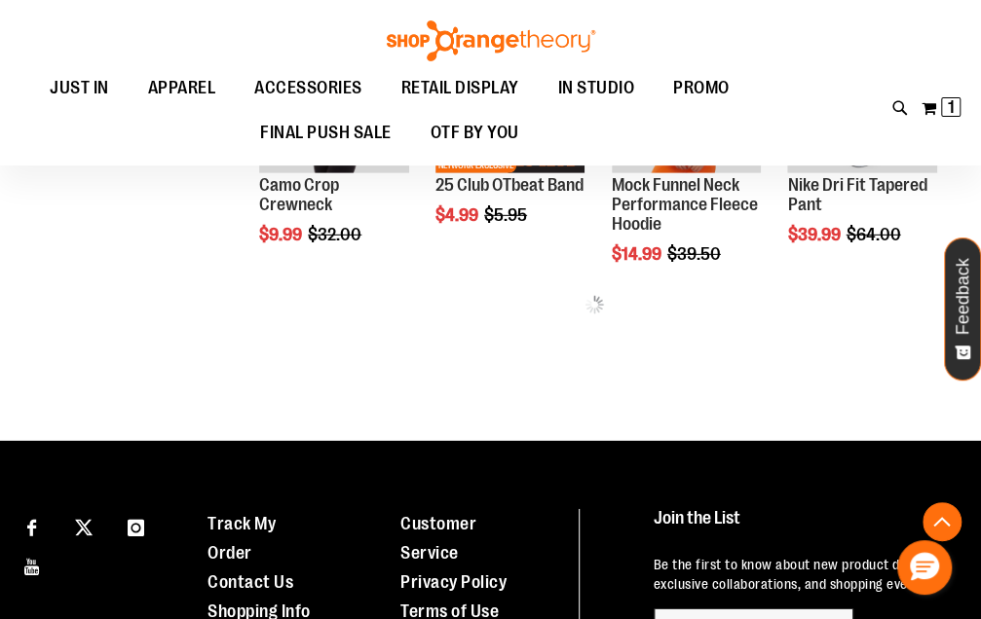
scroll to position [5163, 0]
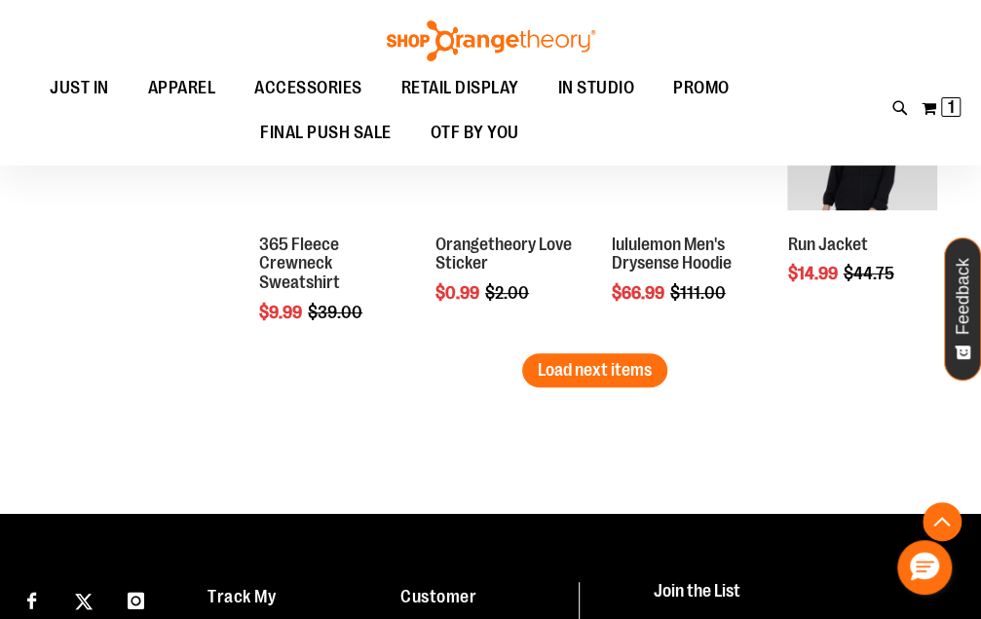
scroll to position [5963, 0]
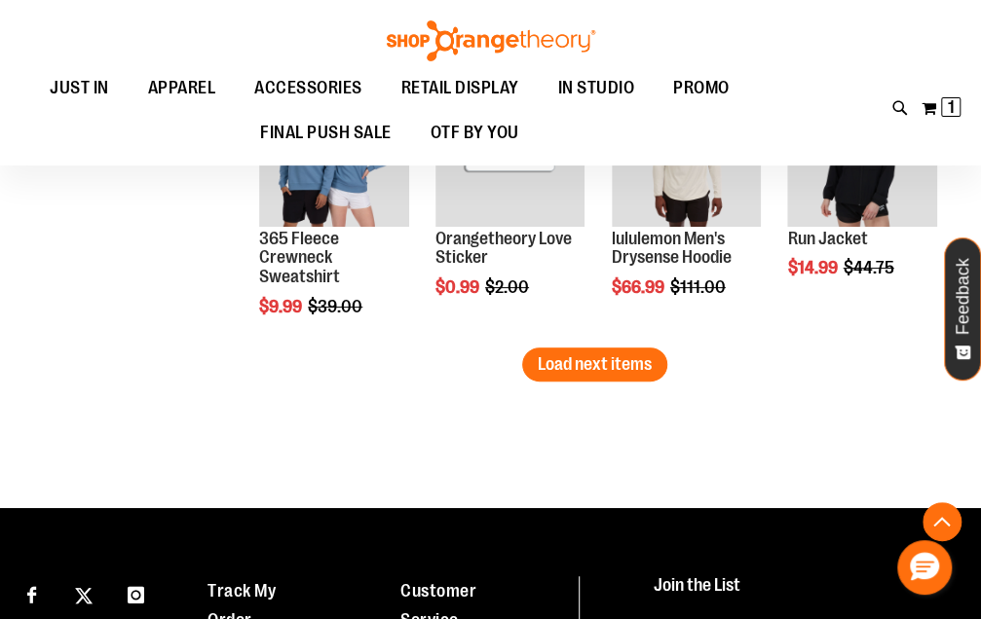
click at [629, 363] on span "Load next items" at bounding box center [595, 363] width 114 height 19
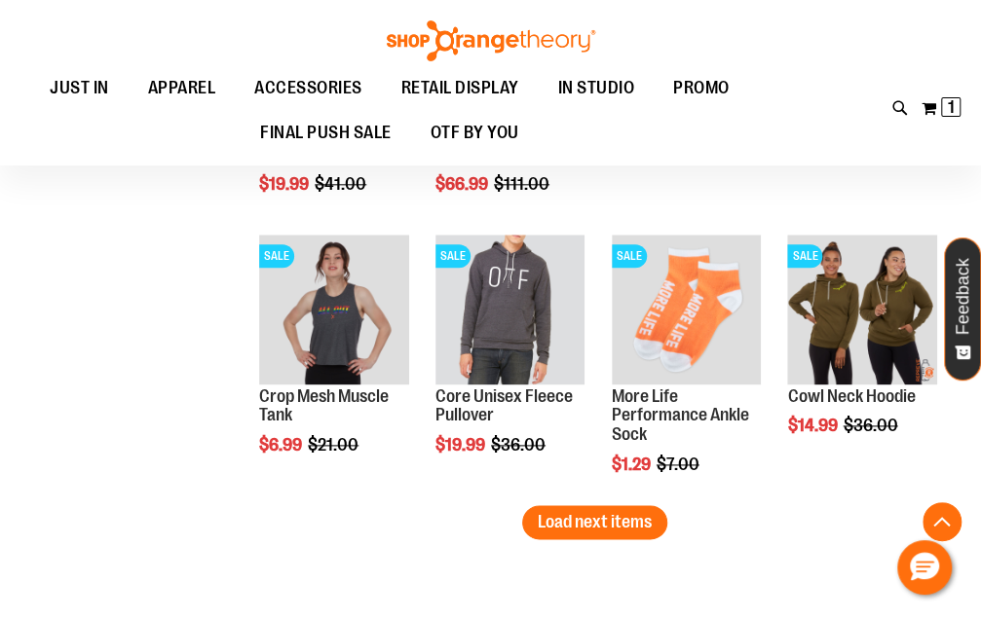
scroll to position [6648, 0]
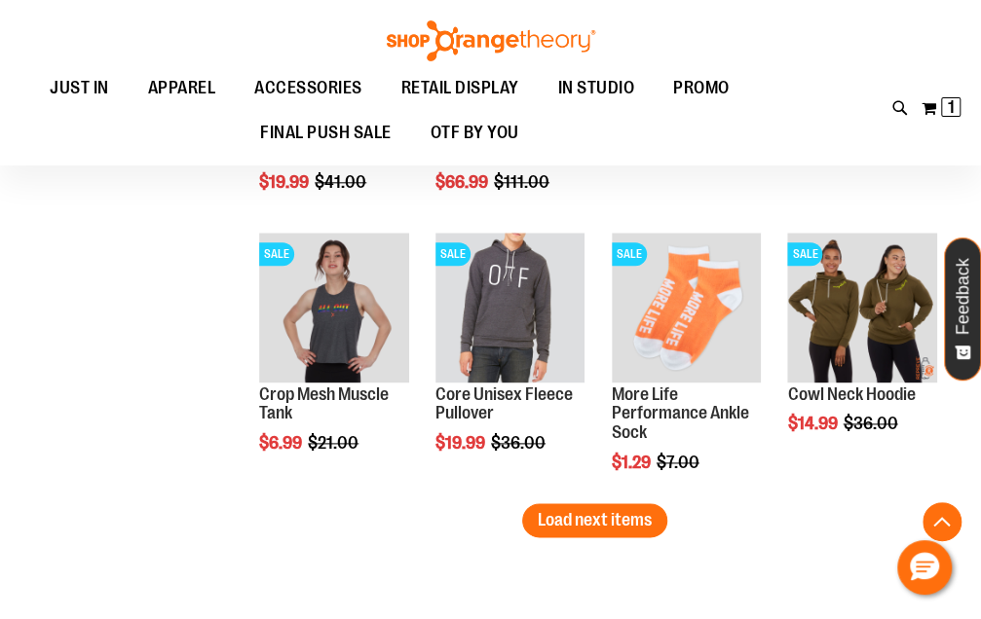
click at [589, 515] on span "Load next items" at bounding box center [595, 519] width 114 height 19
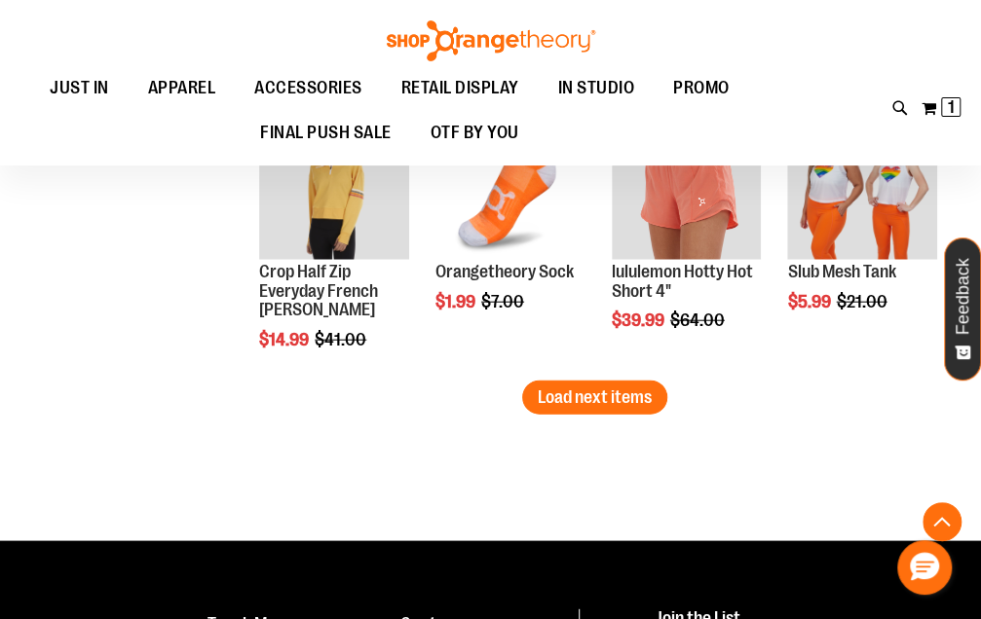
scroll to position [7741, 0]
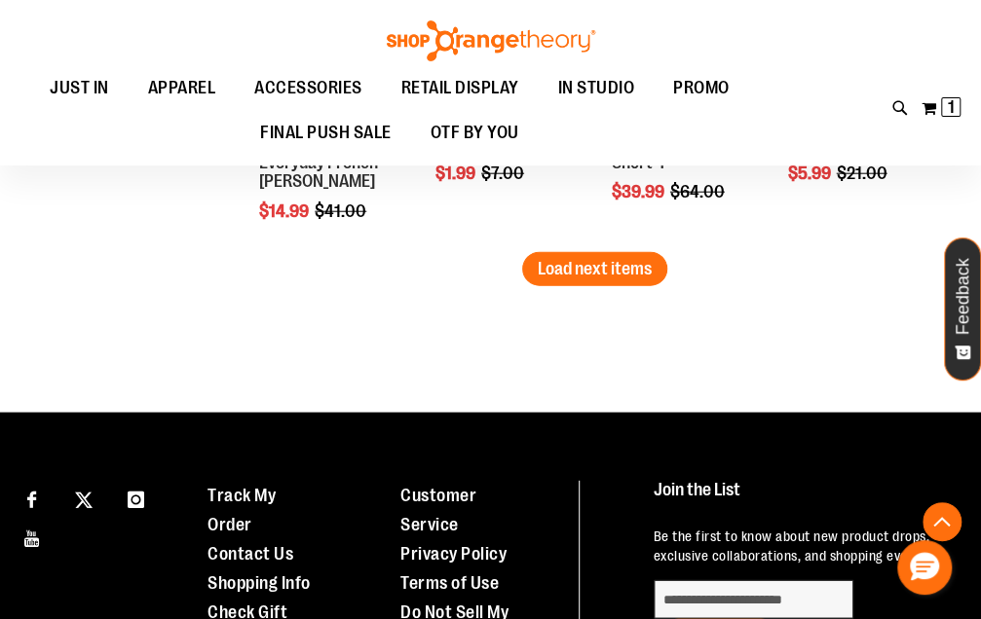
click at [569, 271] on span "Load next items" at bounding box center [595, 268] width 114 height 19
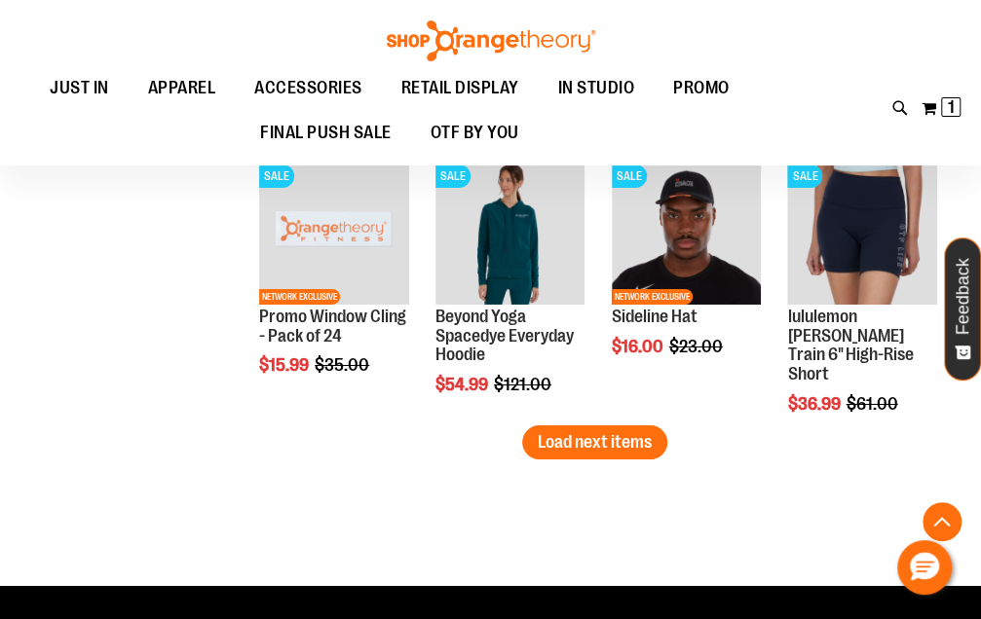
scroll to position [8410, 0]
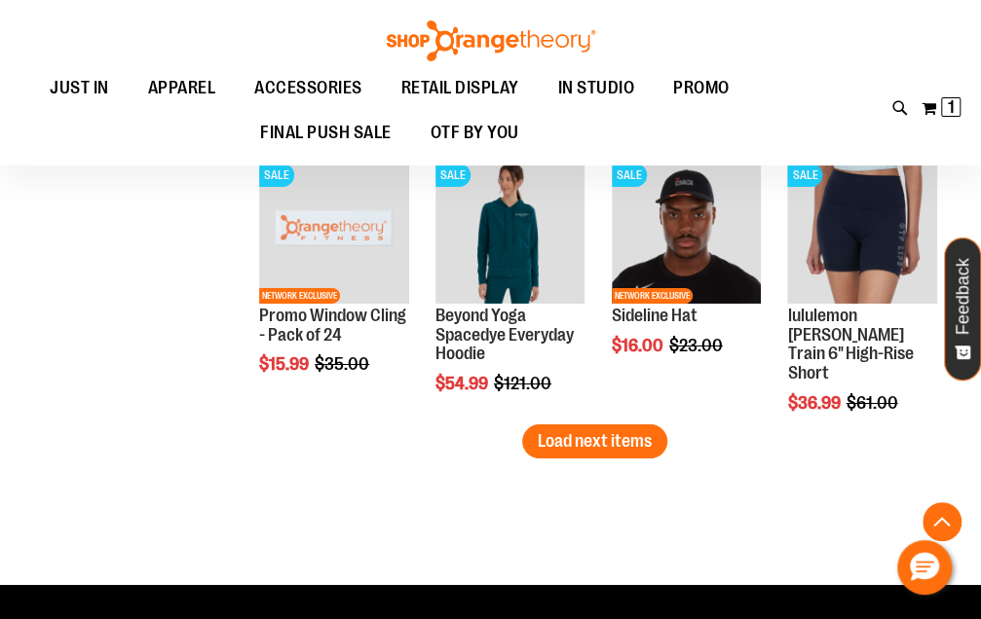
click at [619, 439] on span "Load next items" at bounding box center [595, 440] width 114 height 19
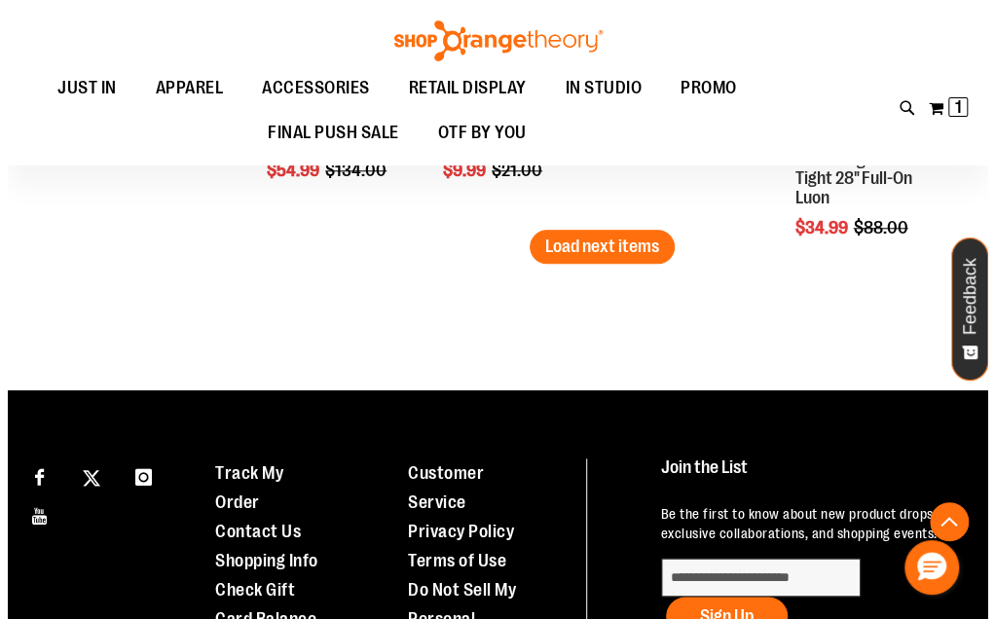
scroll to position [9453, 0]
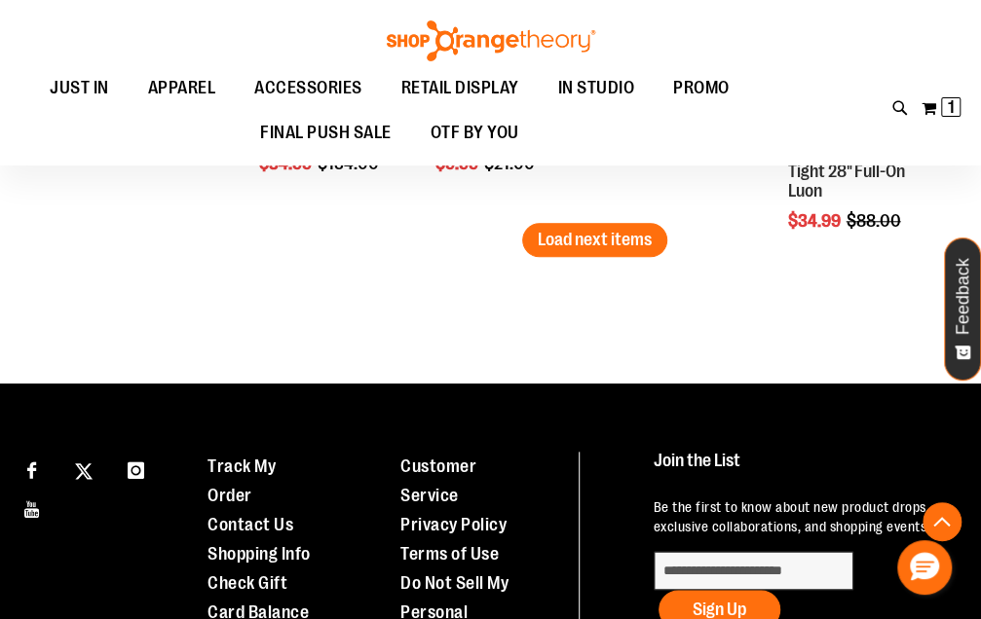
click at [645, 235] on span "Load next items" at bounding box center [595, 239] width 114 height 19
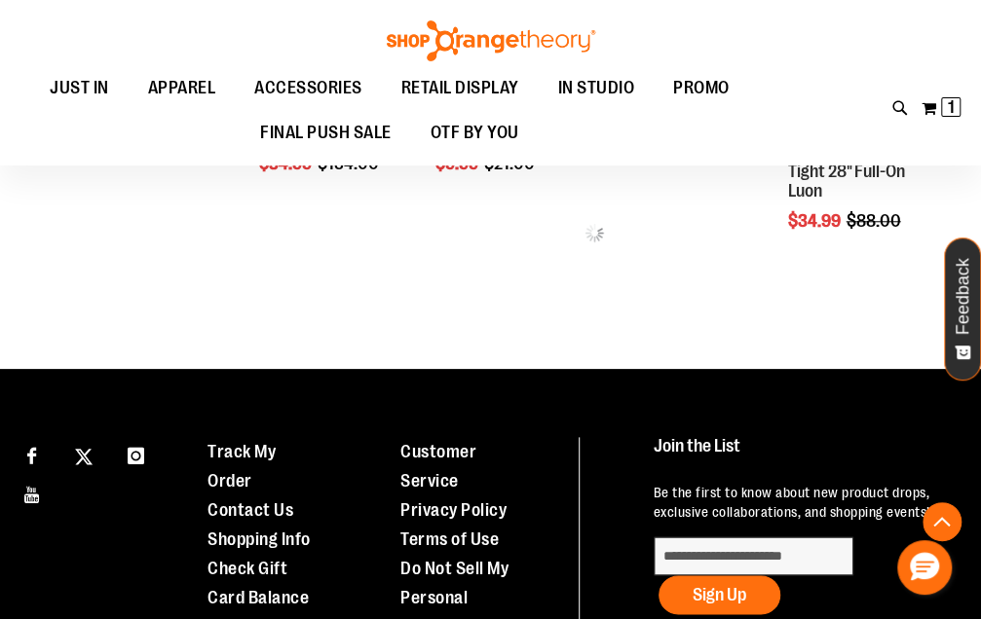
click at [892, 110] on icon at bounding box center [900, 108] width 17 height 22
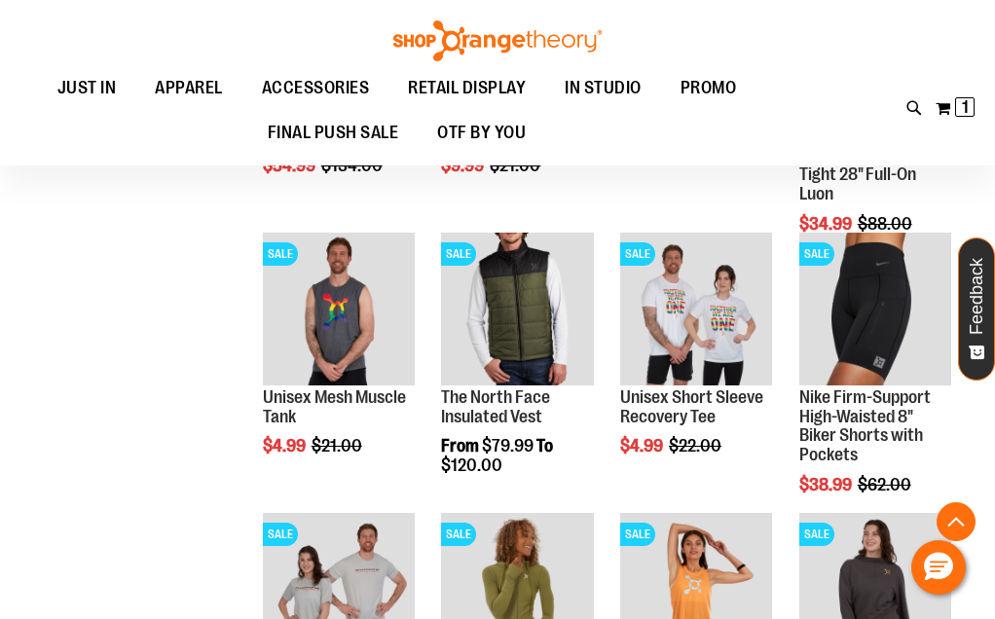
type input "**********"
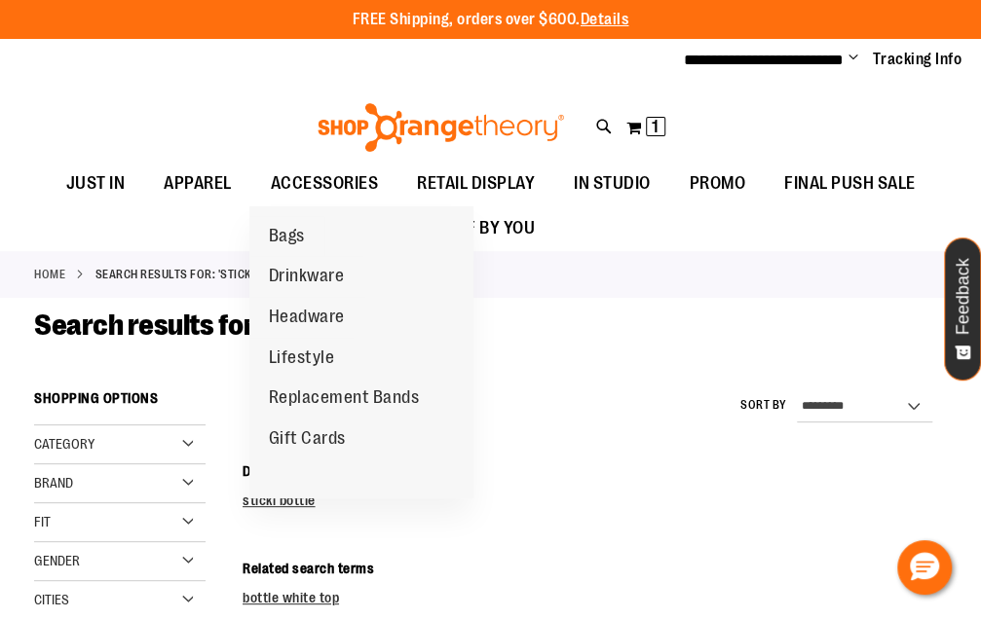
type input "**********"
click at [302, 178] on span "ACCESSORIES" at bounding box center [325, 184] width 108 height 44
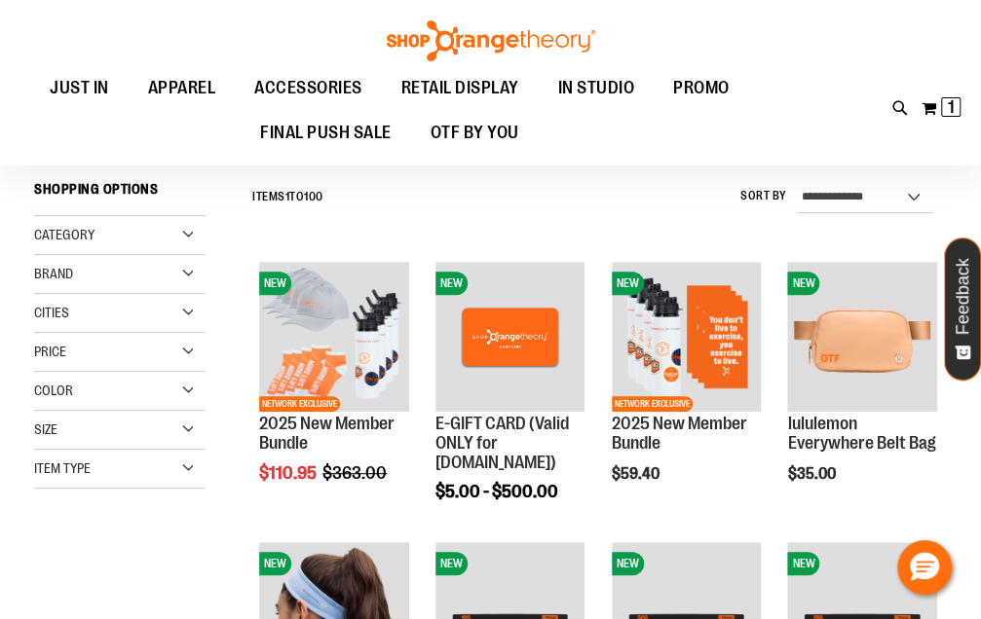
scroll to position [168, 0]
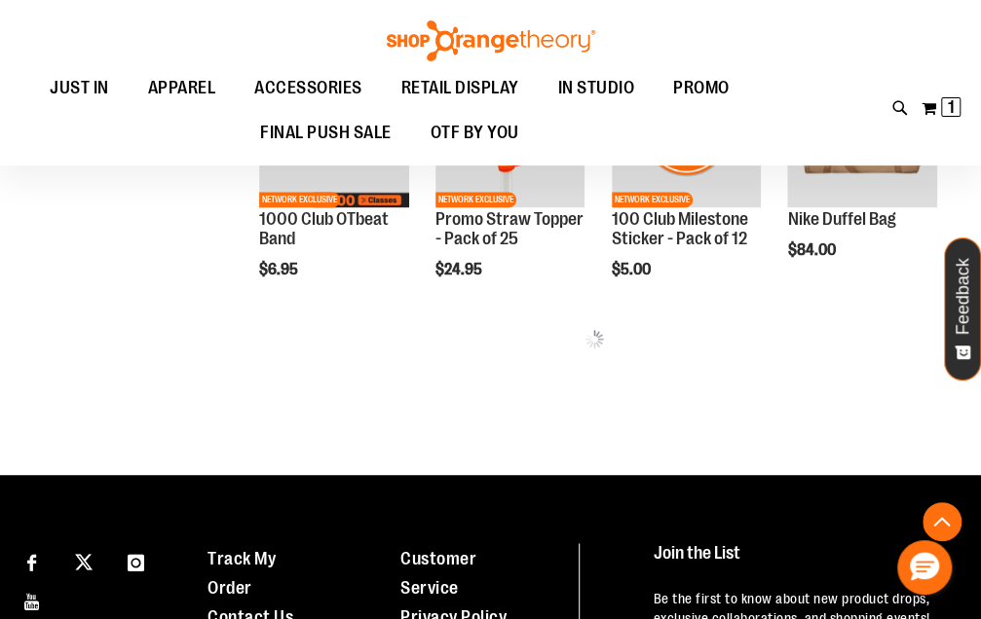
scroll to position [942, 0]
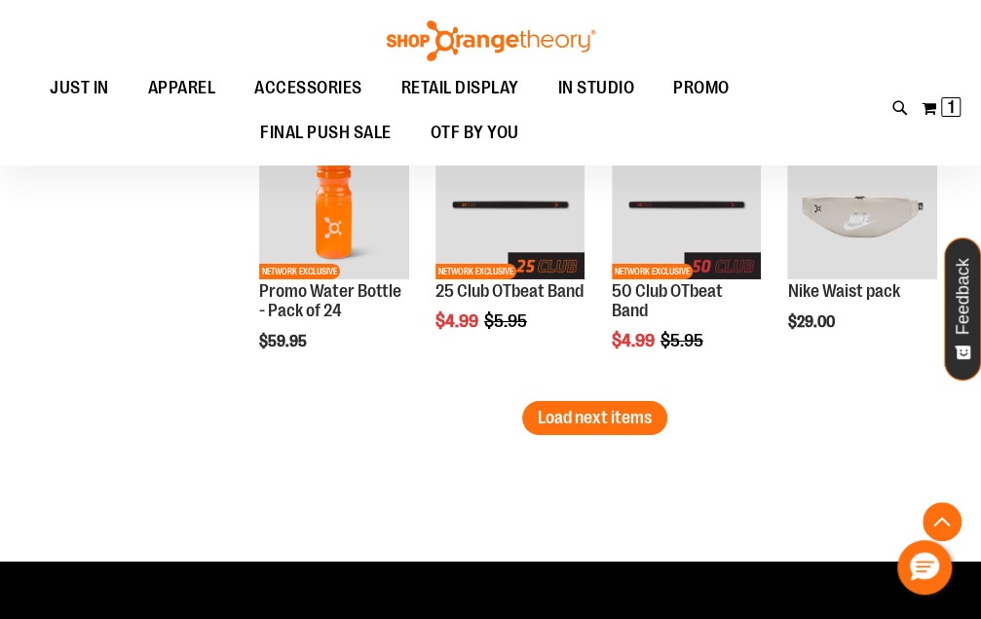
scroll to position [2546, 0]
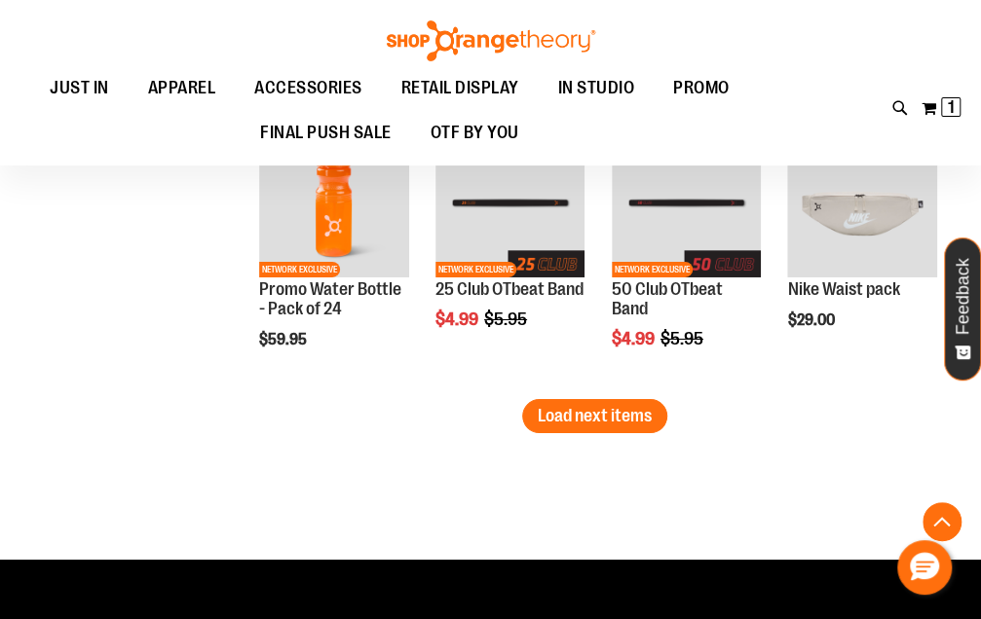
type input "**********"
click at [580, 416] on span "Load next items" at bounding box center [595, 415] width 114 height 19
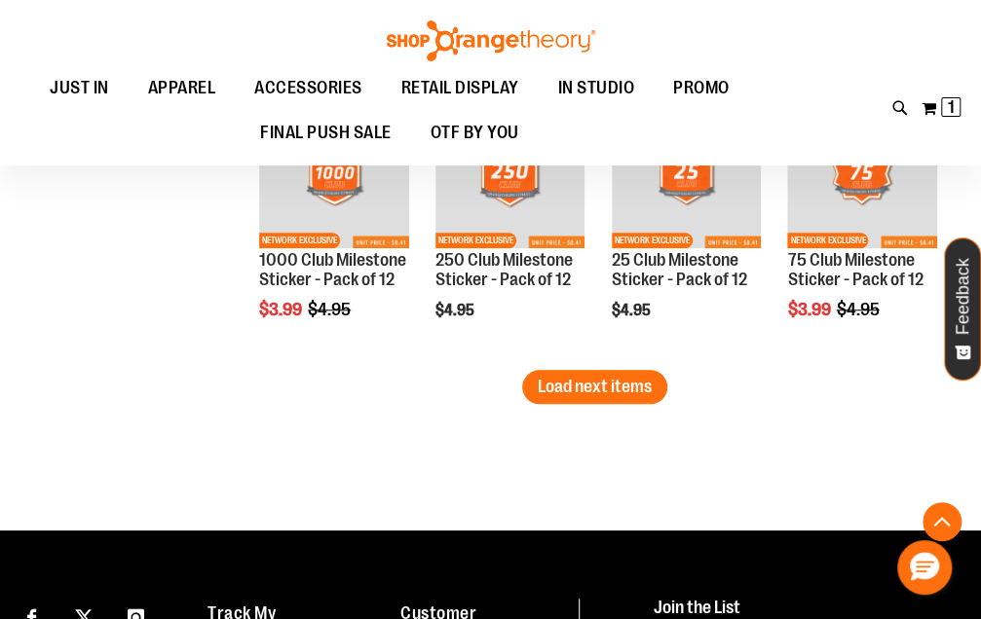
scroll to position [3417, 0]
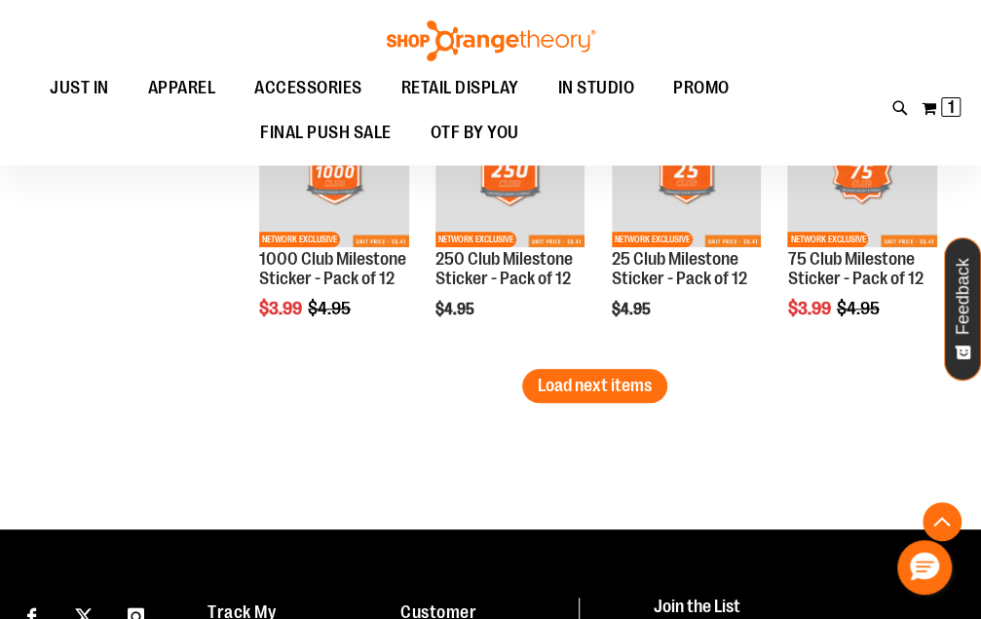
click at [607, 392] on span "Load next items" at bounding box center [595, 385] width 114 height 19
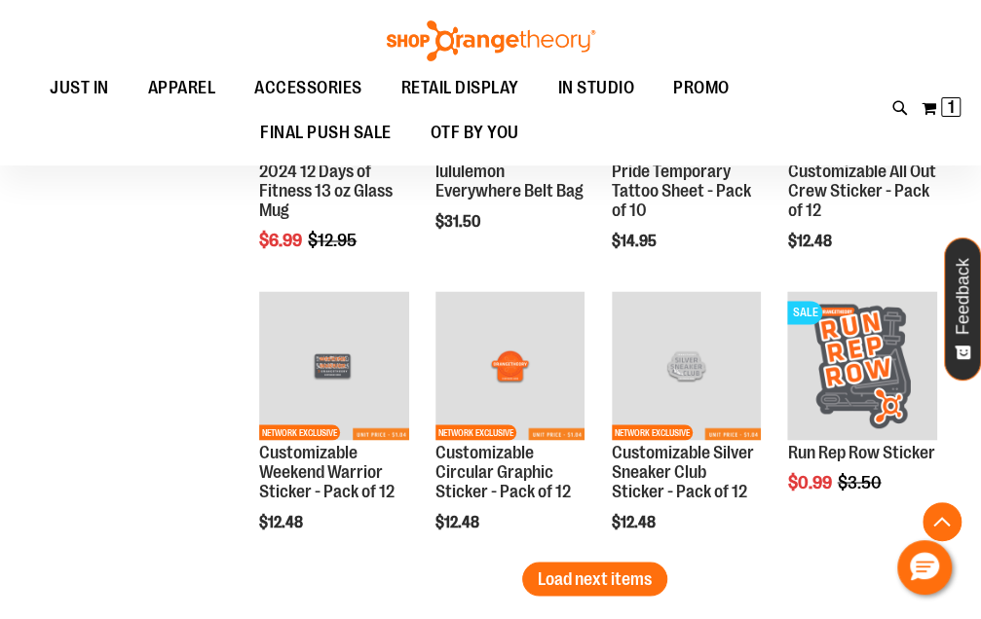
scroll to position [4316, 0]
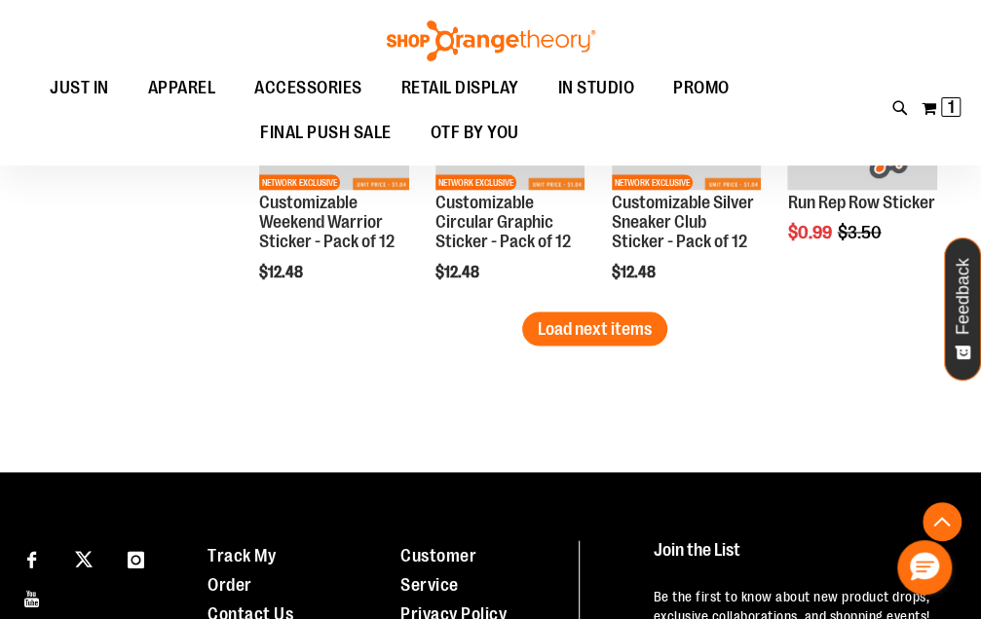
click at [641, 329] on span "Load next items" at bounding box center [595, 327] width 114 height 19
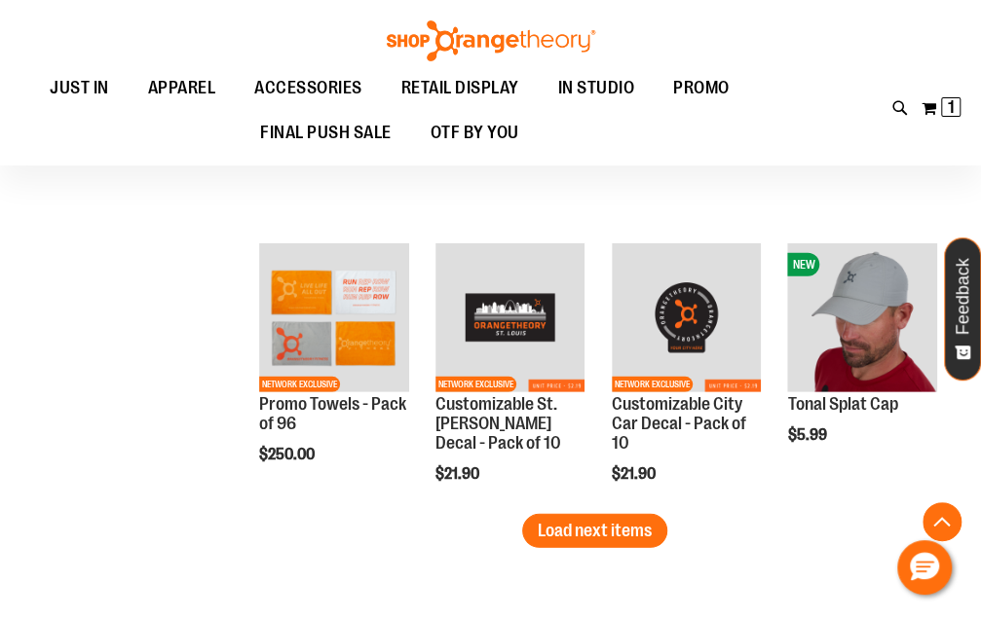
scroll to position [5064, 0]
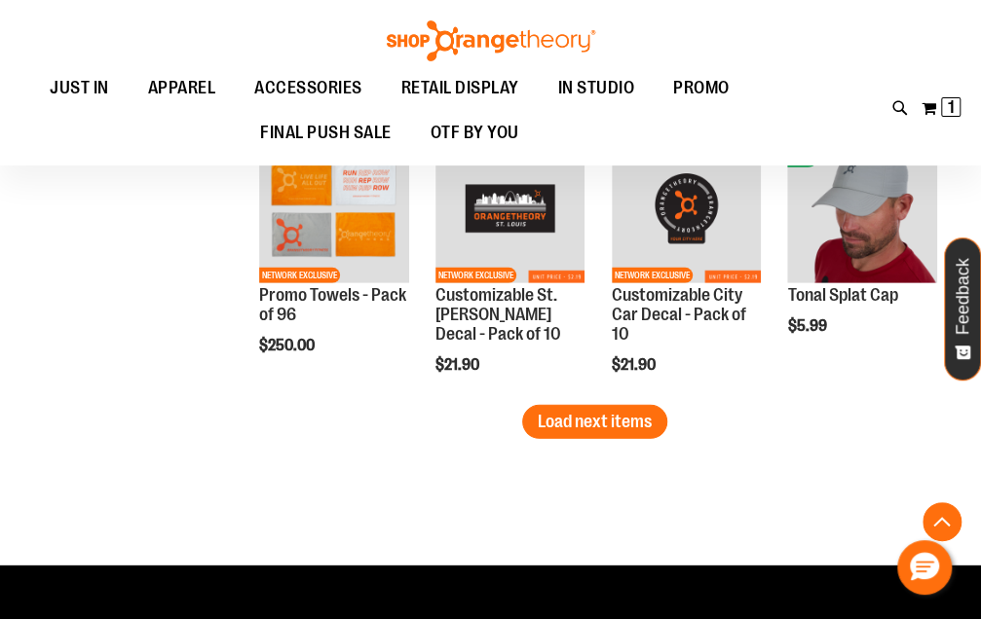
click at [598, 405] on button "Load next items" at bounding box center [594, 422] width 145 height 34
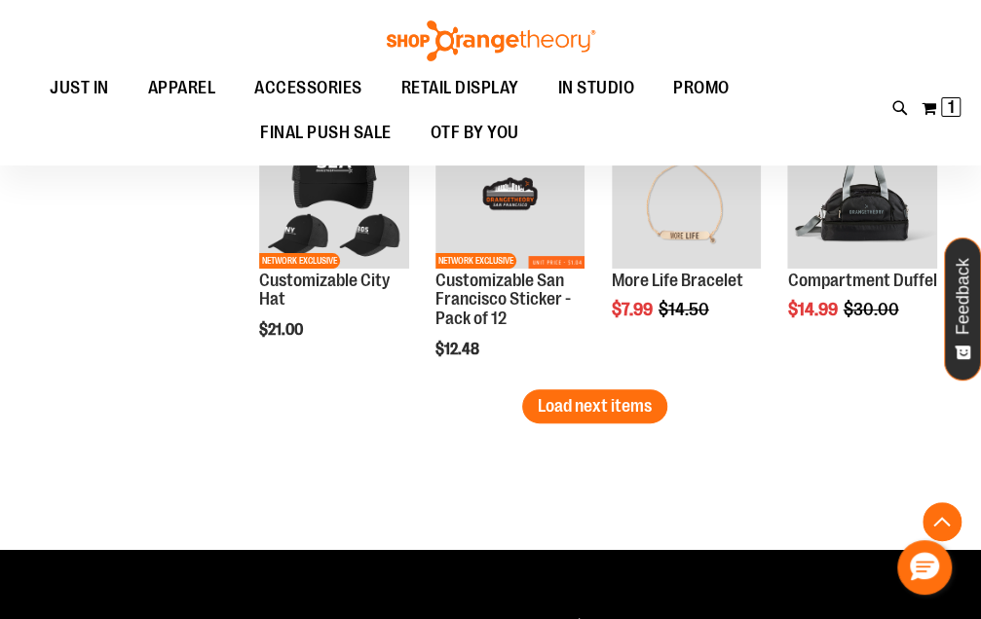
scroll to position [5922, 0]
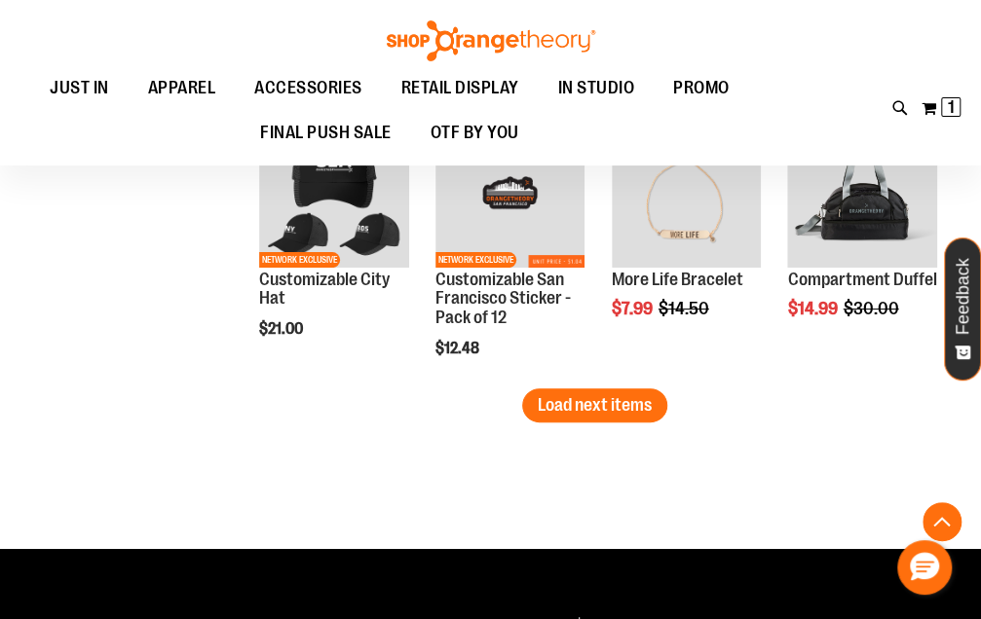
click at [551, 405] on span "Load next items" at bounding box center [595, 404] width 114 height 19
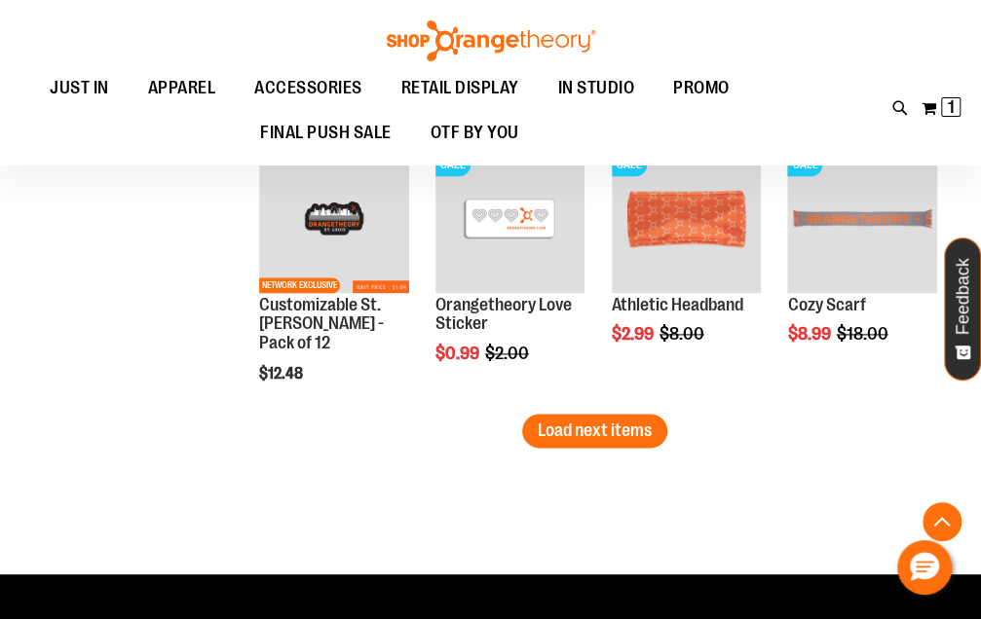
scroll to position [6753, 0]
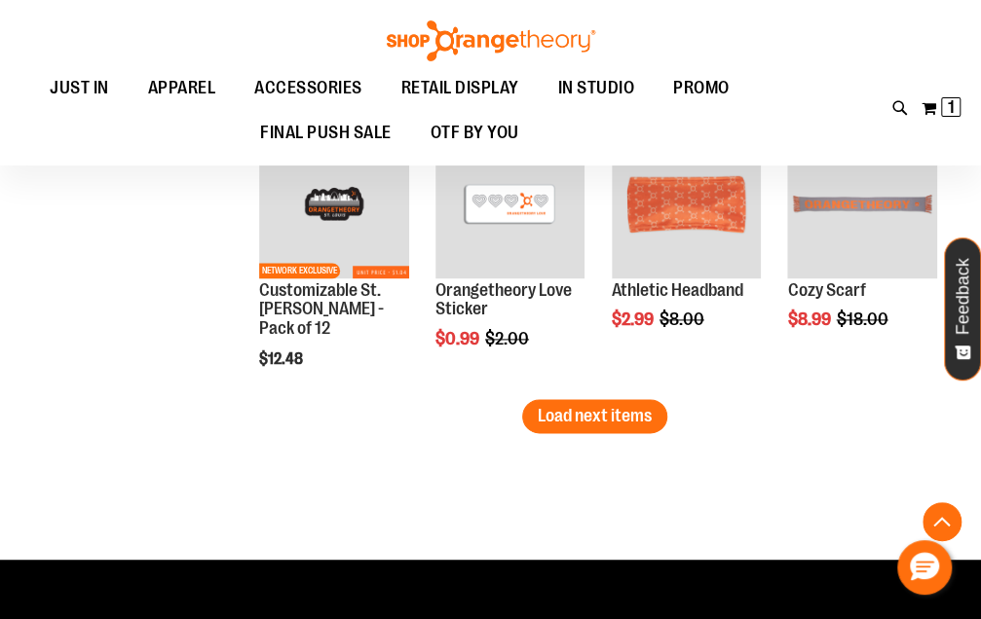
click at [610, 414] on span "Load next items" at bounding box center [595, 415] width 114 height 19
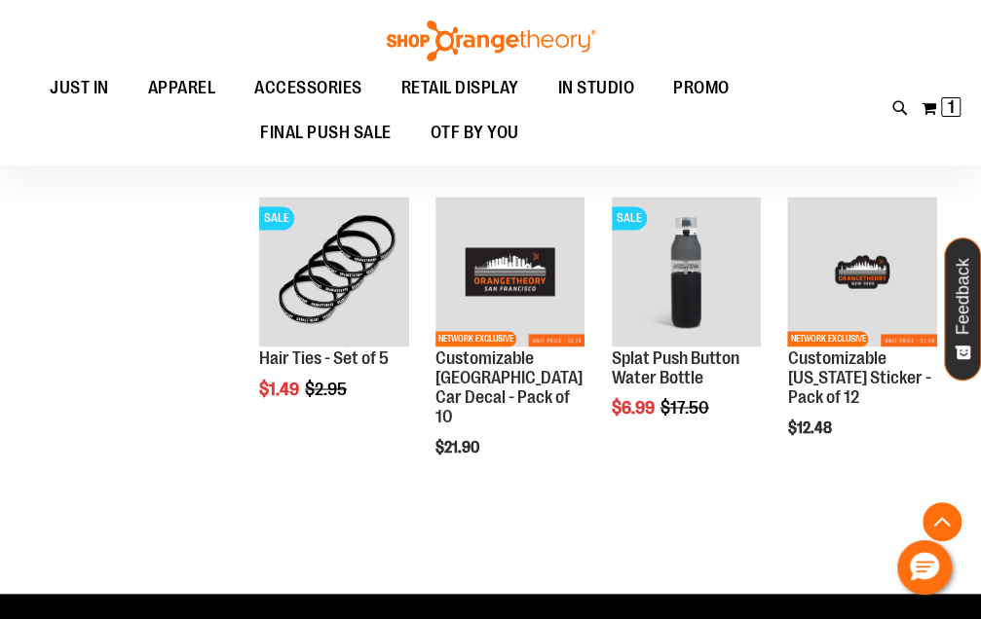
scroll to position [6931, 0]
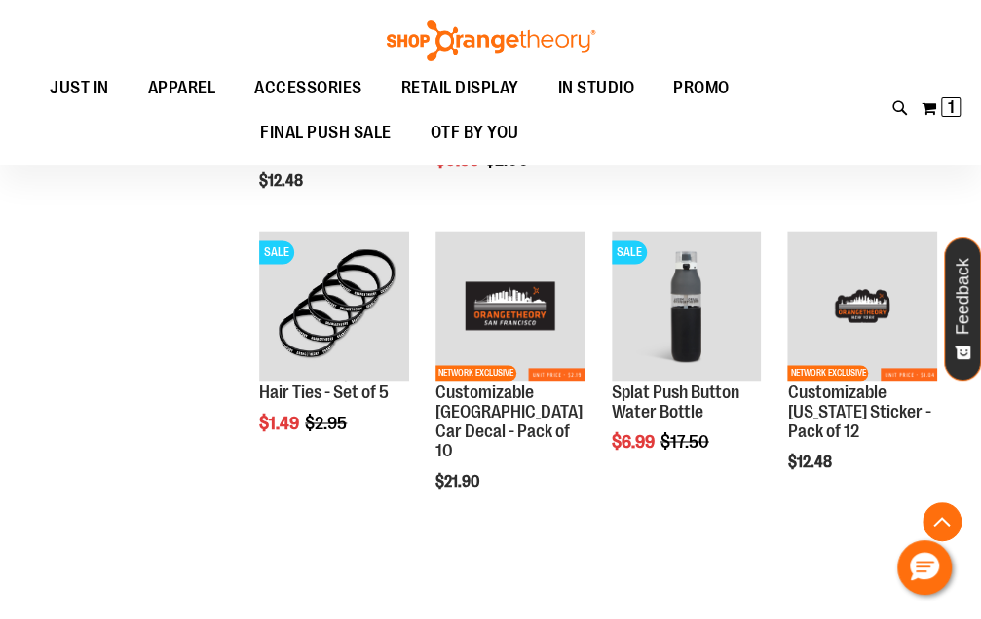
click at [666, 299] on img "product" at bounding box center [687, 306] width 150 height 150
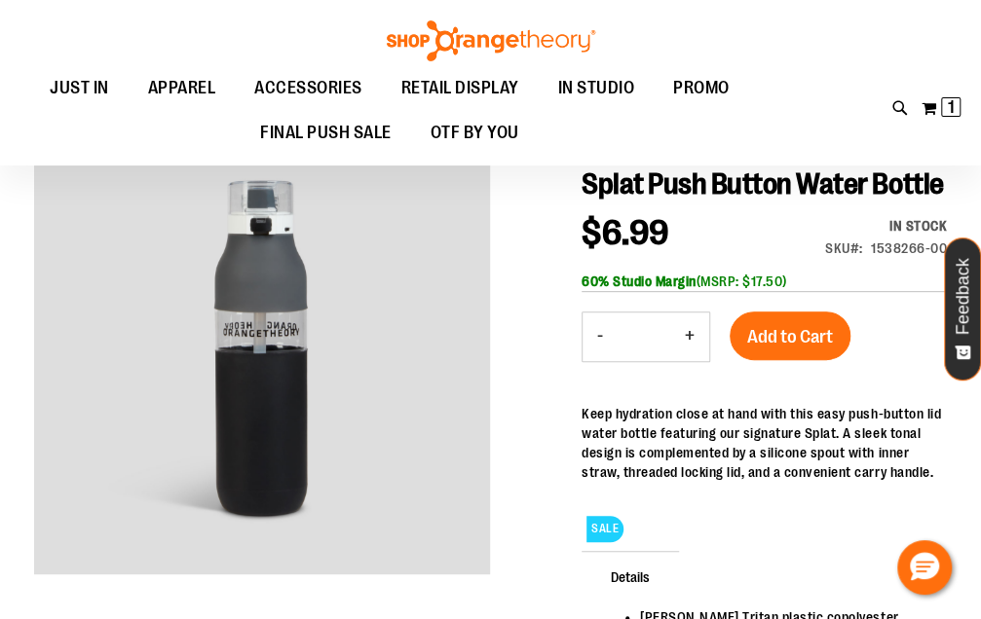
scroll to position [196, 0]
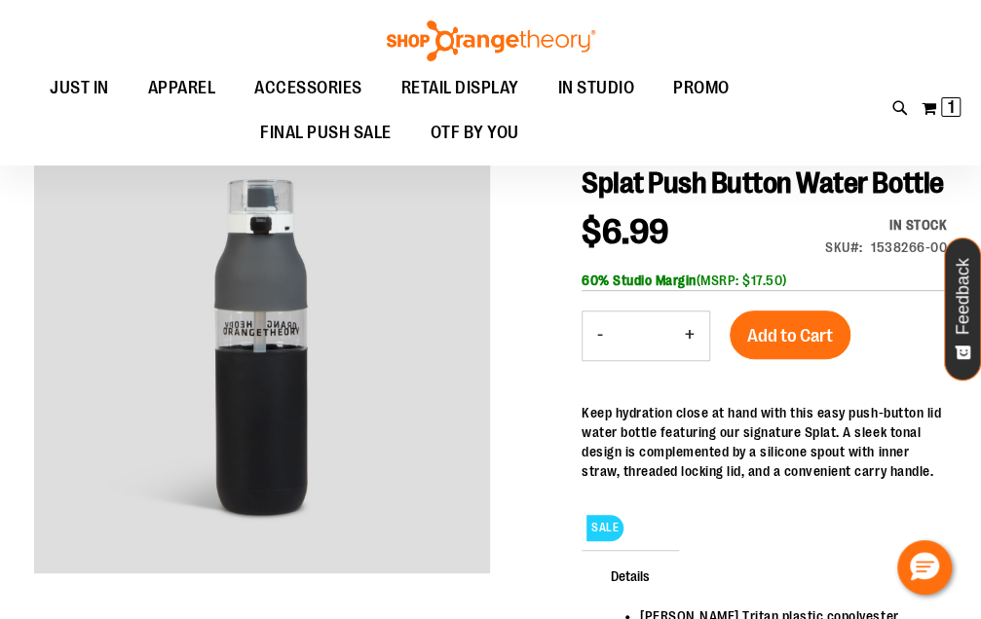
type input "**********"
click at [695, 337] on button "+" at bounding box center [689, 336] width 39 height 49
click at [695, 334] on button "+" at bounding box center [689, 336] width 39 height 49
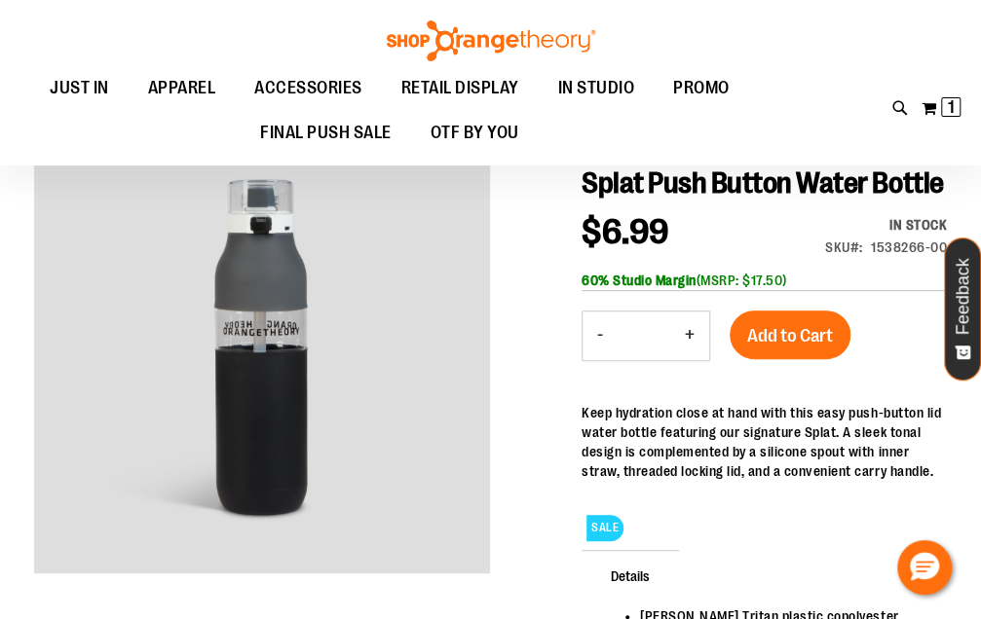
click at [695, 334] on button "+" at bounding box center [689, 336] width 39 height 49
click at [692, 330] on button "+" at bounding box center [689, 336] width 39 height 49
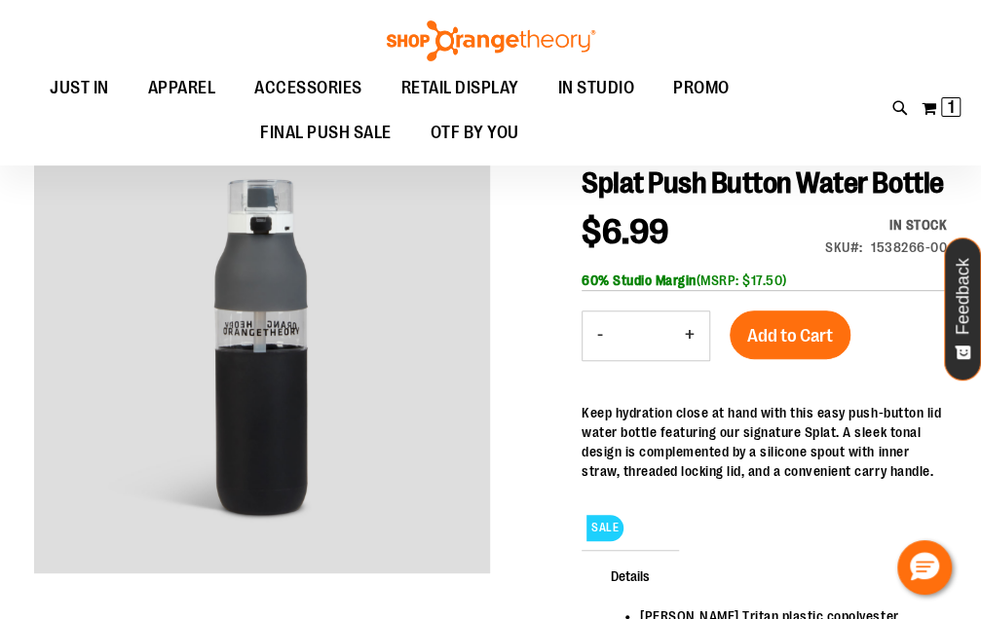
click at [694, 331] on button "+" at bounding box center [689, 336] width 39 height 49
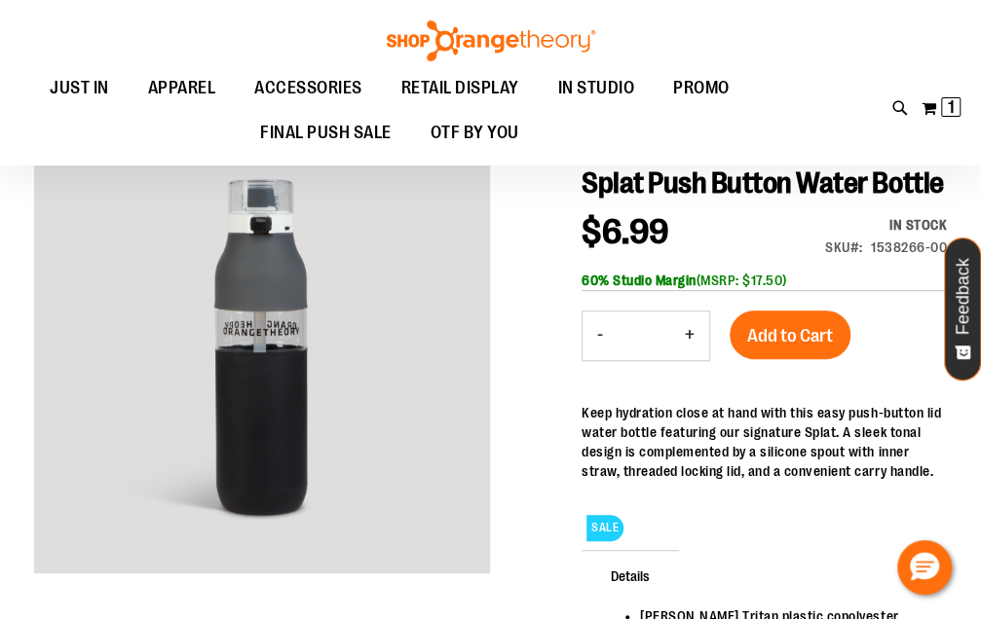
click at [694, 331] on button "+" at bounding box center [689, 336] width 39 height 49
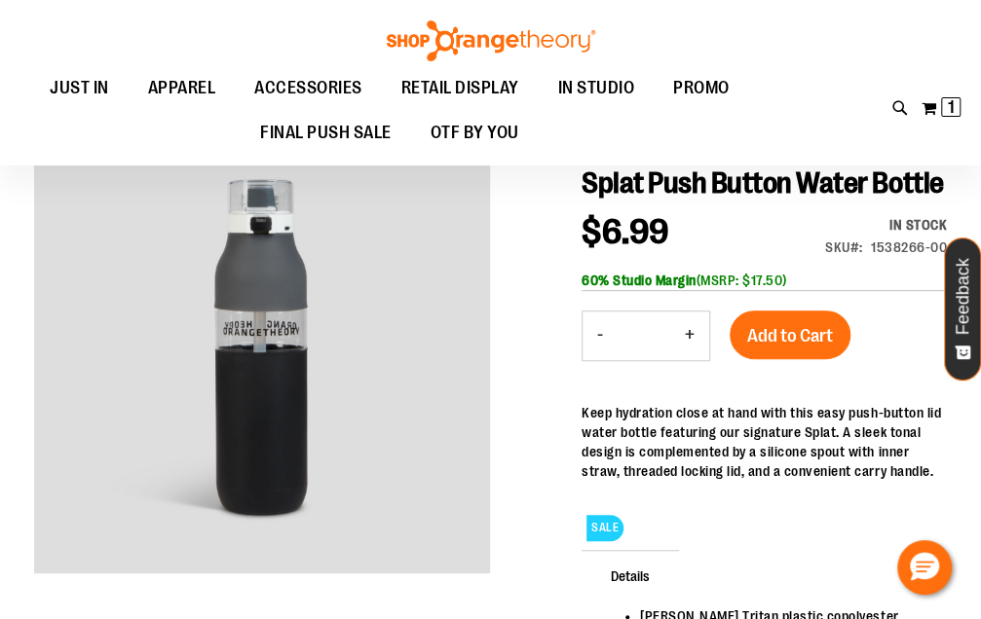
type input "**"
click at [798, 323] on button "Add to Cart" at bounding box center [789, 335] width 121 height 49
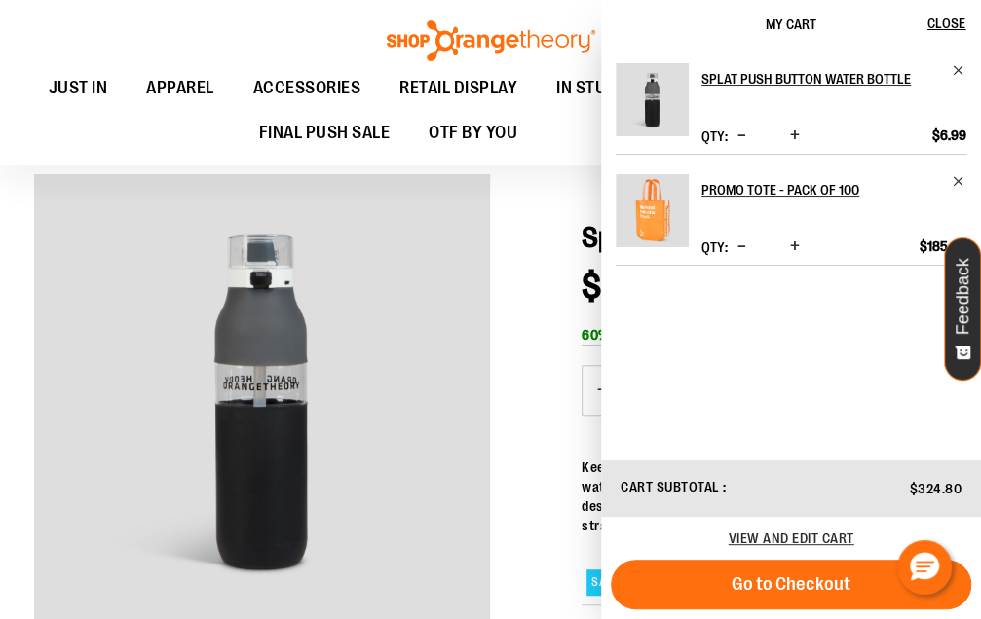
scroll to position [139, 0]
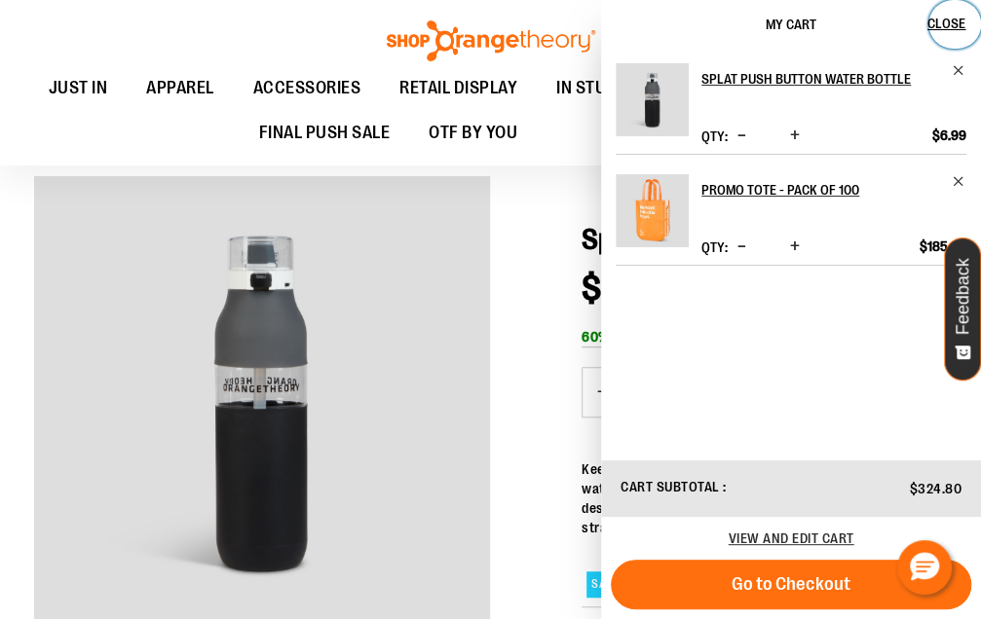
click at [950, 19] on span "Close" at bounding box center [946, 24] width 38 height 16
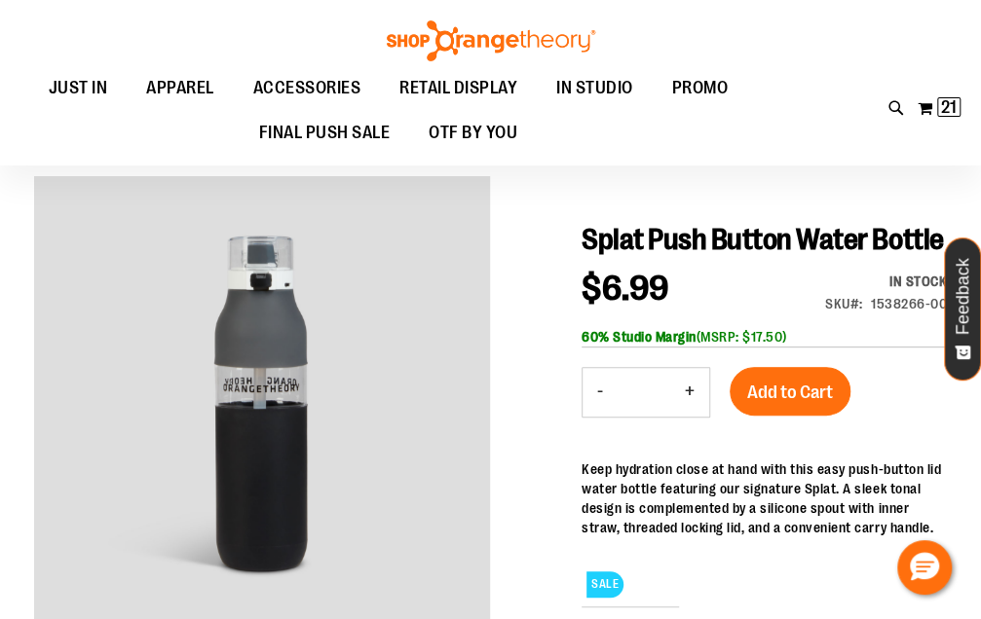
scroll to position [0, 0]
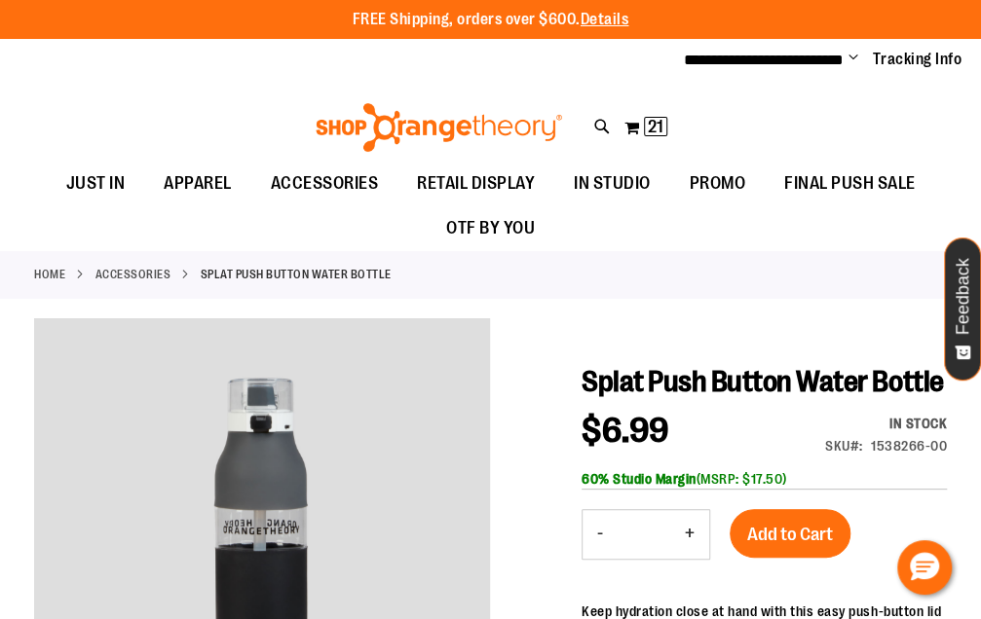
click at [854, 60] on span "Change" at bounding box center [853, 59] width 10 height 19
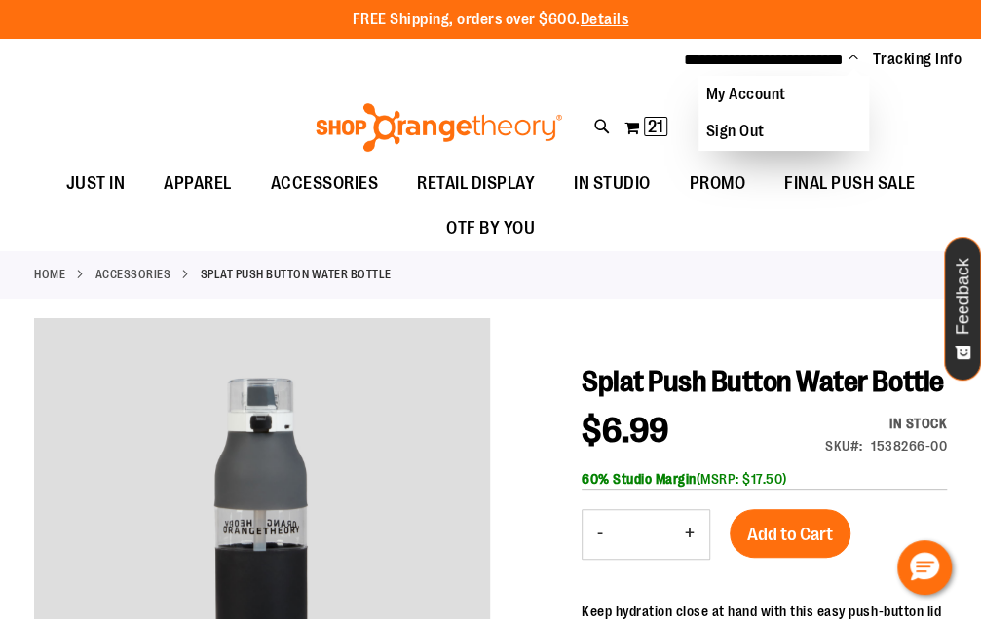
click at [774, 145] on link "Sign Out" at bounding box center [783, 131] width 170 height 37
